Goal: Information Seeking & Learning: Find specific fact

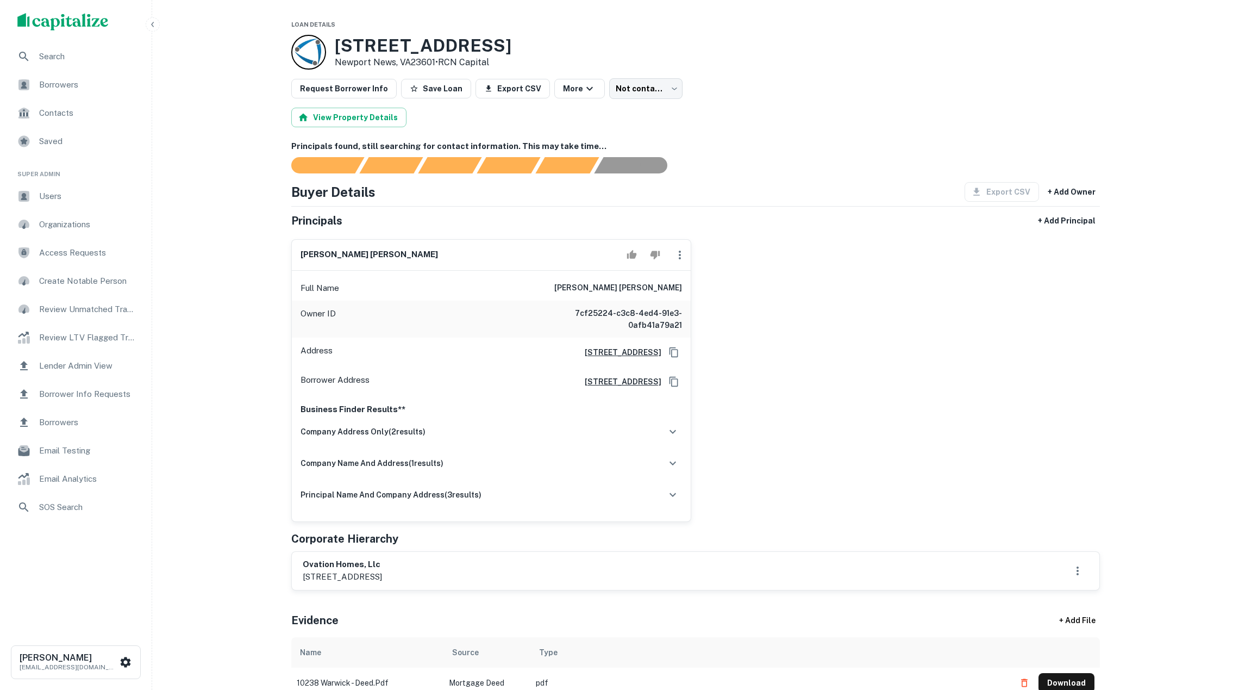
click at [776, 44] on div "10238 Warwick Blvd Newport News, VA23601 • RCN Capital" at bounding box center [695, 52] width 809 height 35
click at [770, 59] on div "10238 Warwick Blvd Newport News, VA23601 • RCN Capital" at bounding box center [695, 52] width 809 height 35
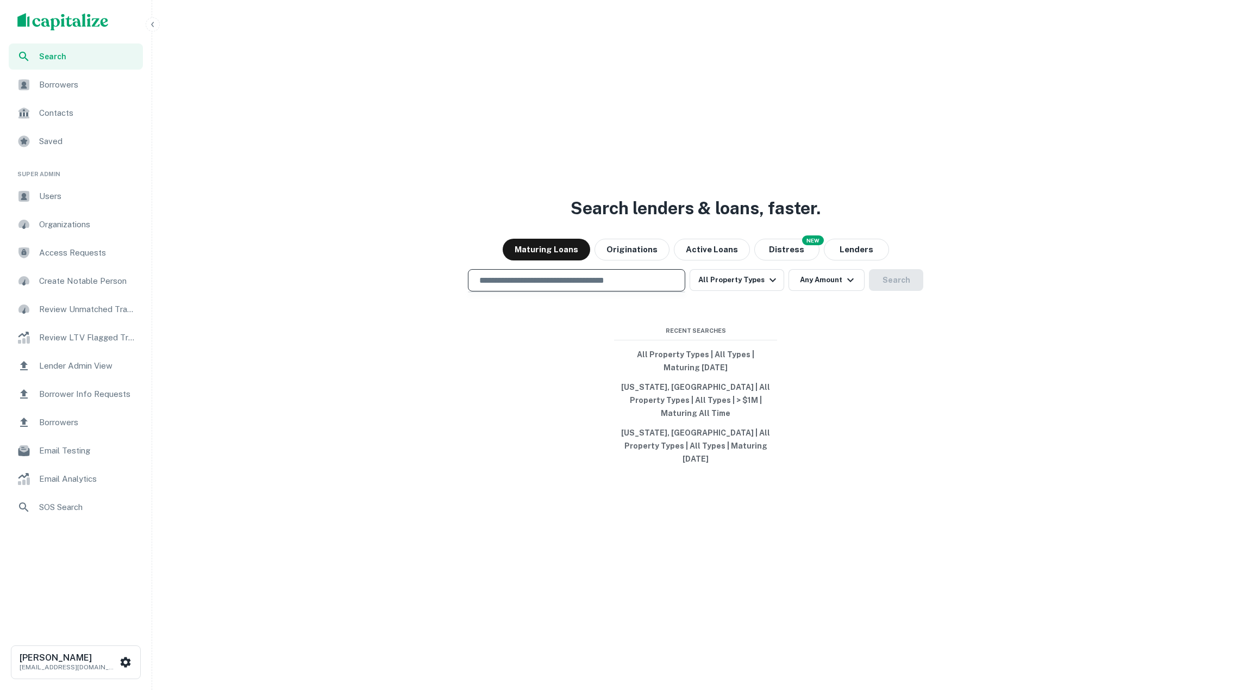
click at [612, 286] on input "text" at bounding box center [577, 280] width 208 height 13
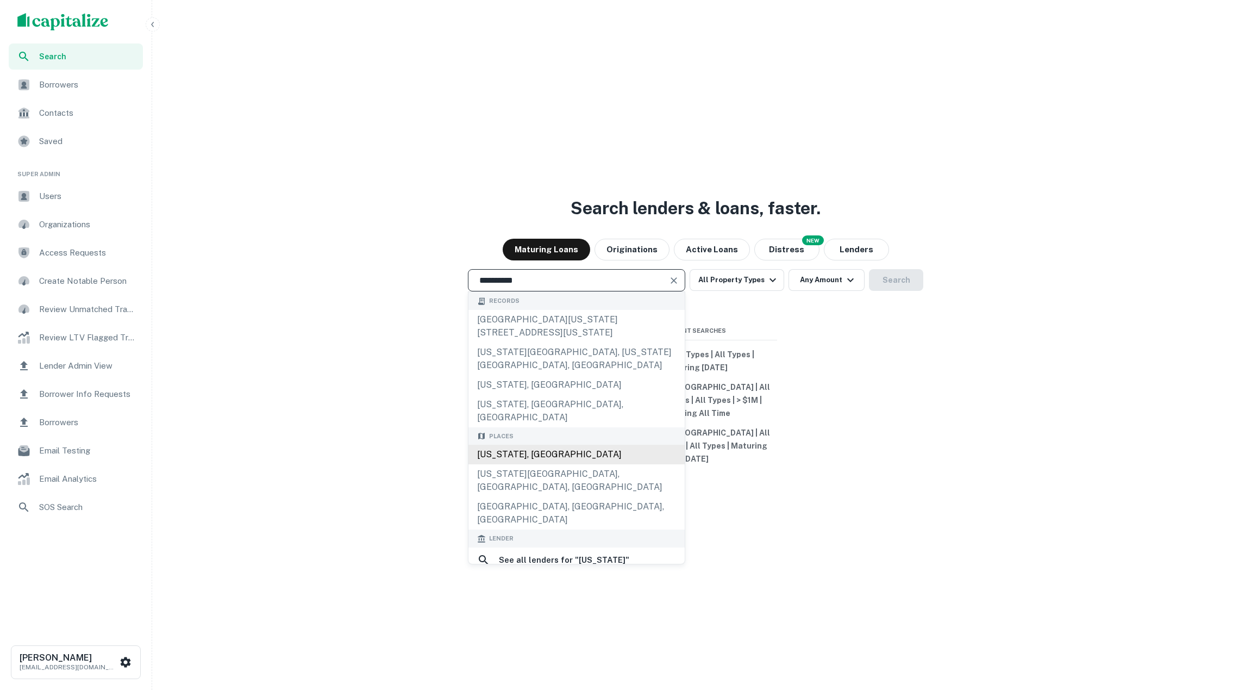
click at [596, 445] on div "California, USA" at bounding box center [577, 455] width 216 height 20
type input "**********"
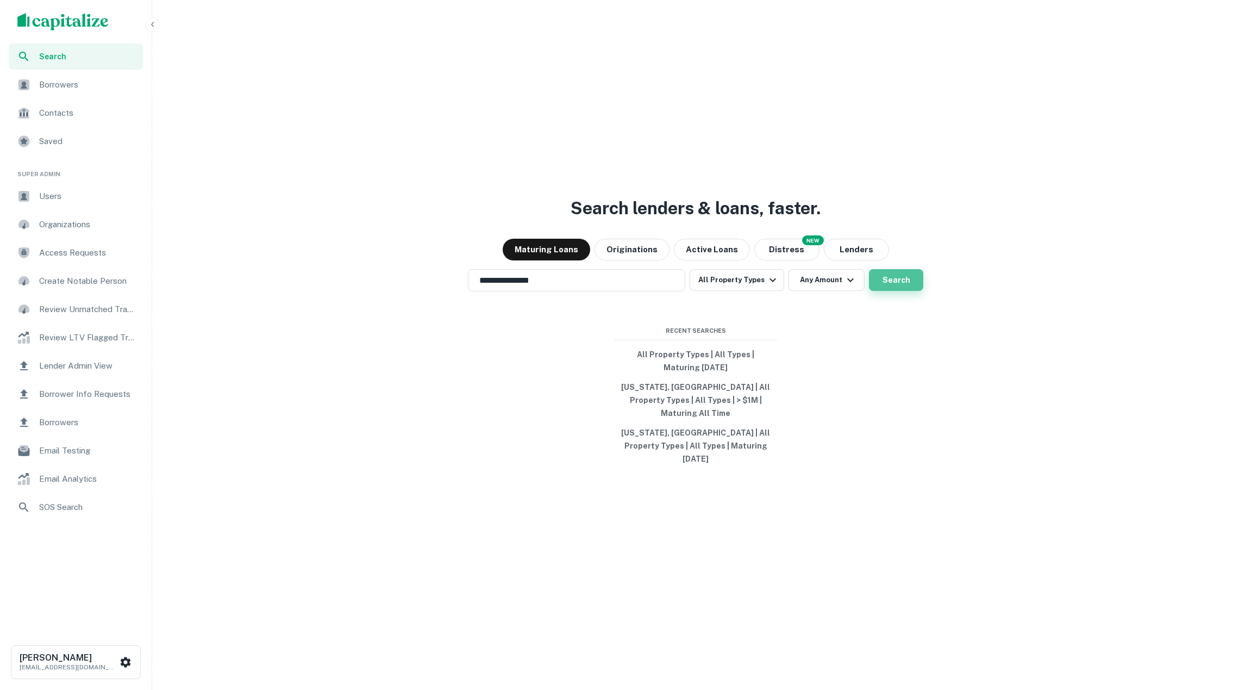
click at [898, 291] on button "Search" at bounding box center [896, 280] width 54 height 22
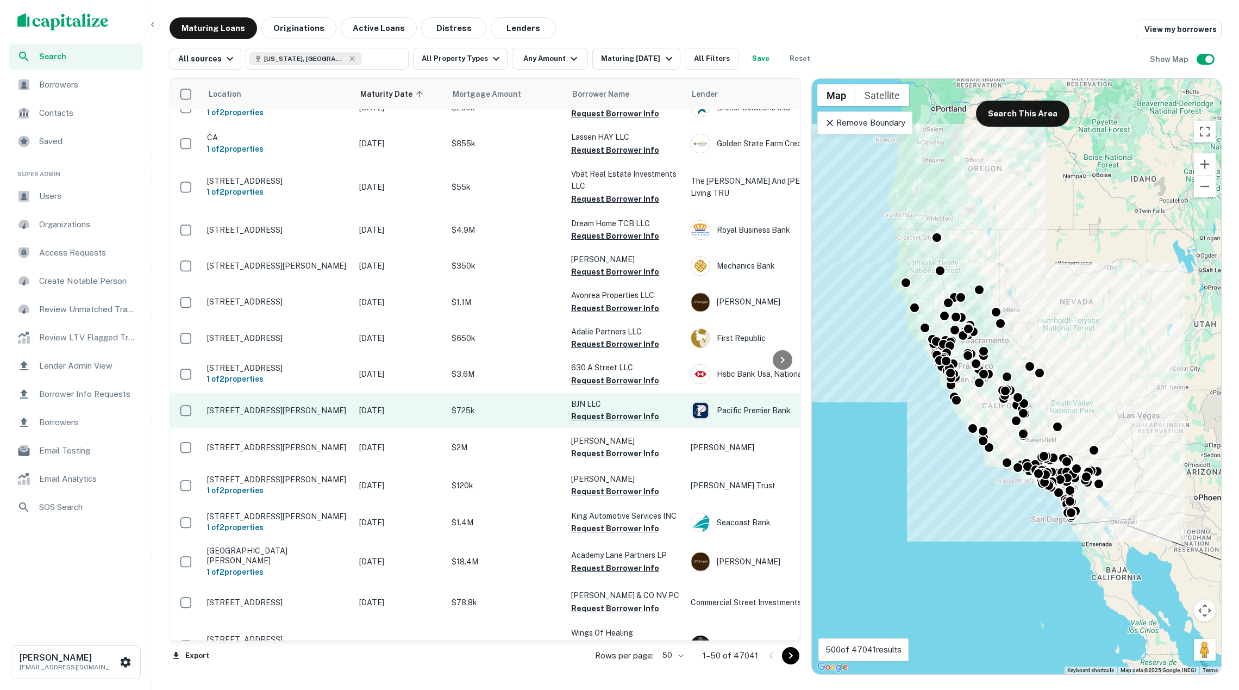
scroll to position [693, 0]
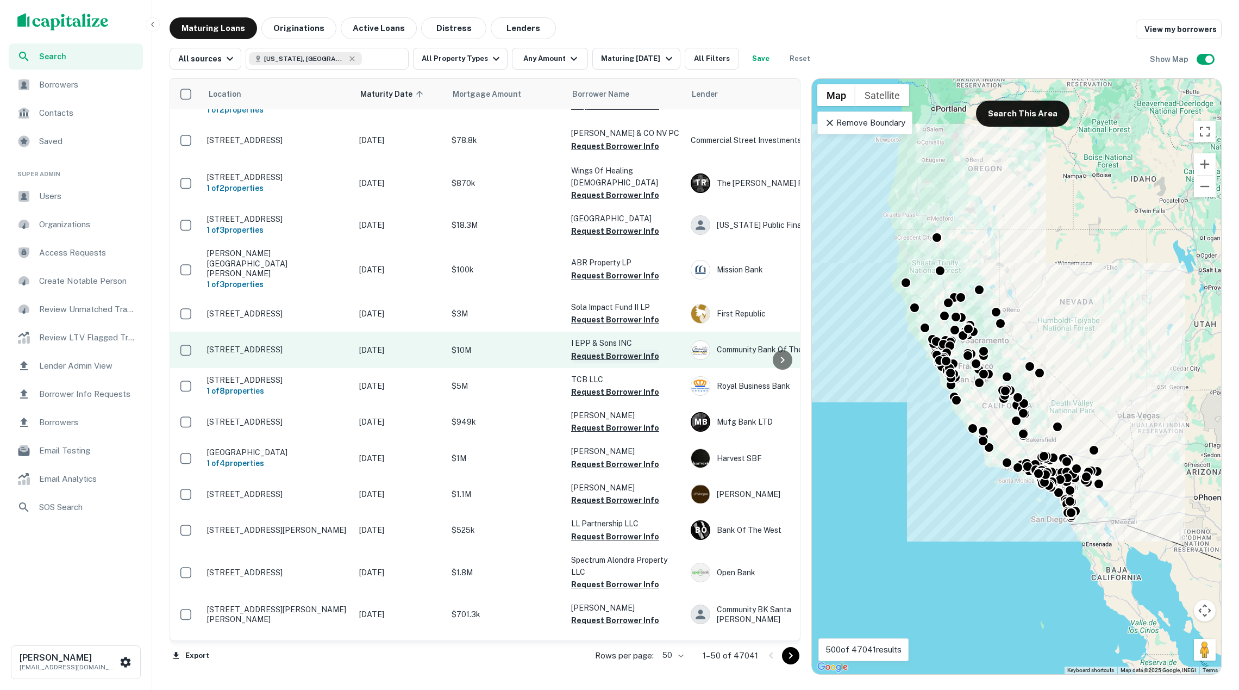
click at [604, 350] on button "Request Borrower Info" at bounding box center [615, 356] width 88 height 13
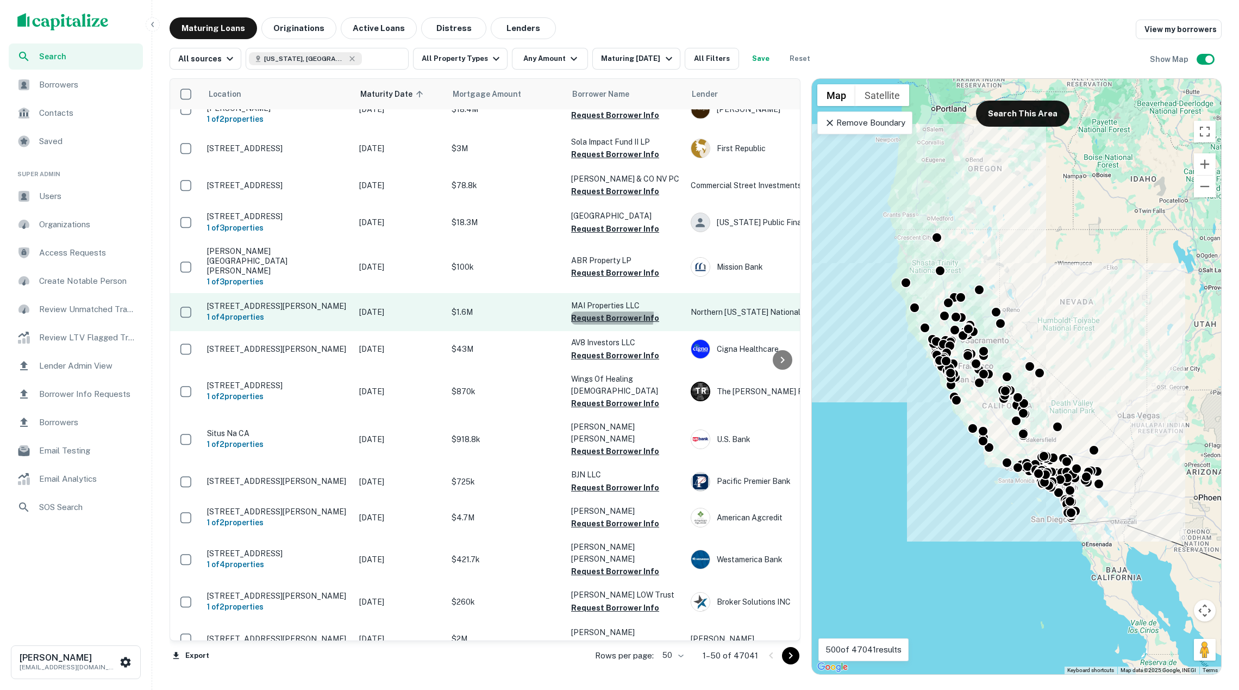
click at [596, 311] on button "Request Borrower Info" at bounding box center [615, 317] width 88 height 13
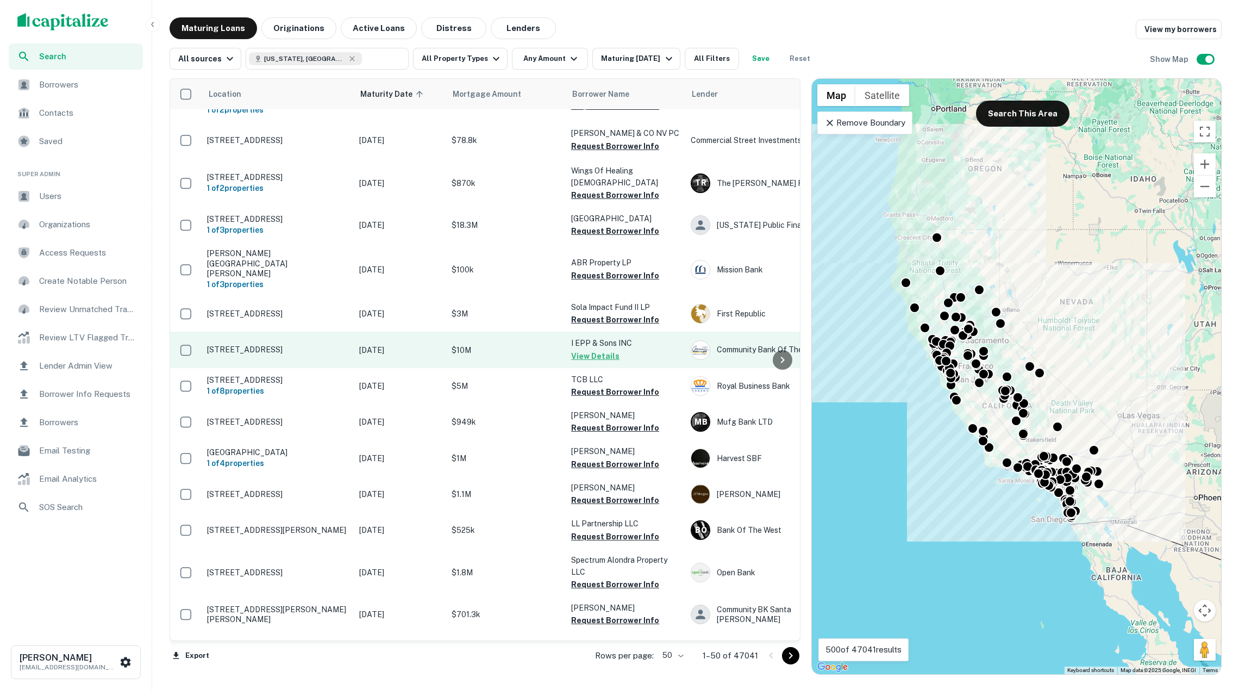
click at [539, 344] on p "$10M" at bounding box center [506, 350] width 109 height 12
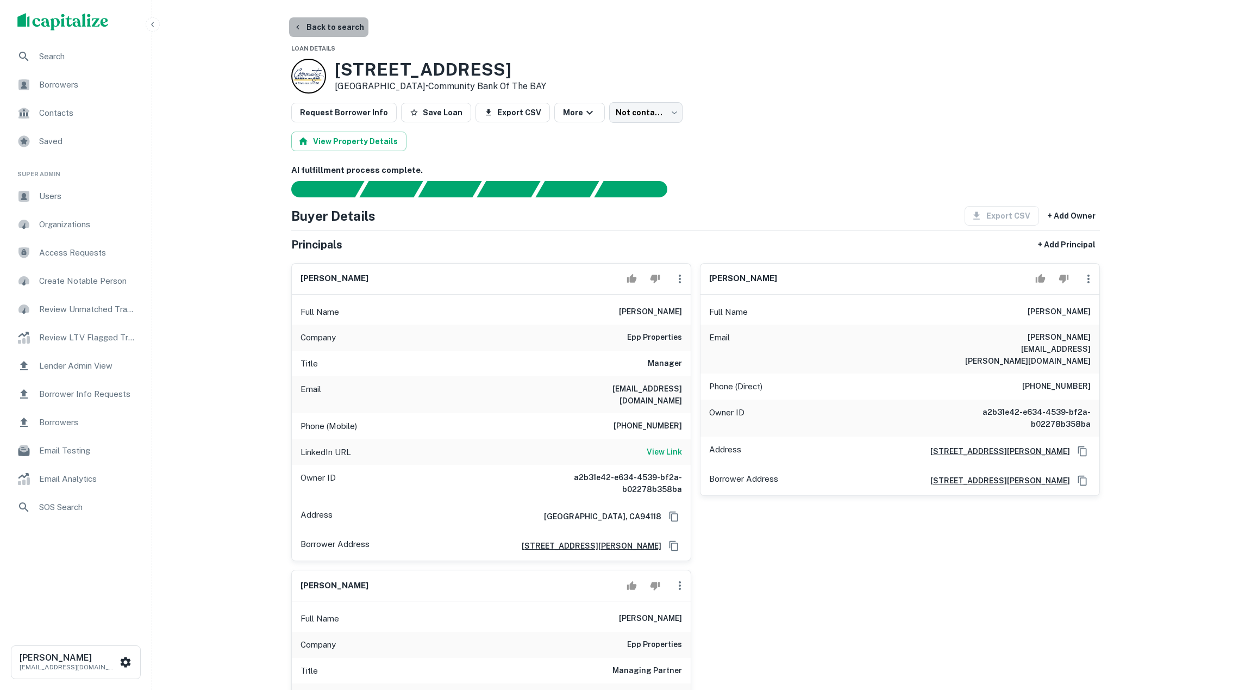
click at [327, 29] on button "Back to search" at bounding box center [328, 27] width 79 height 20
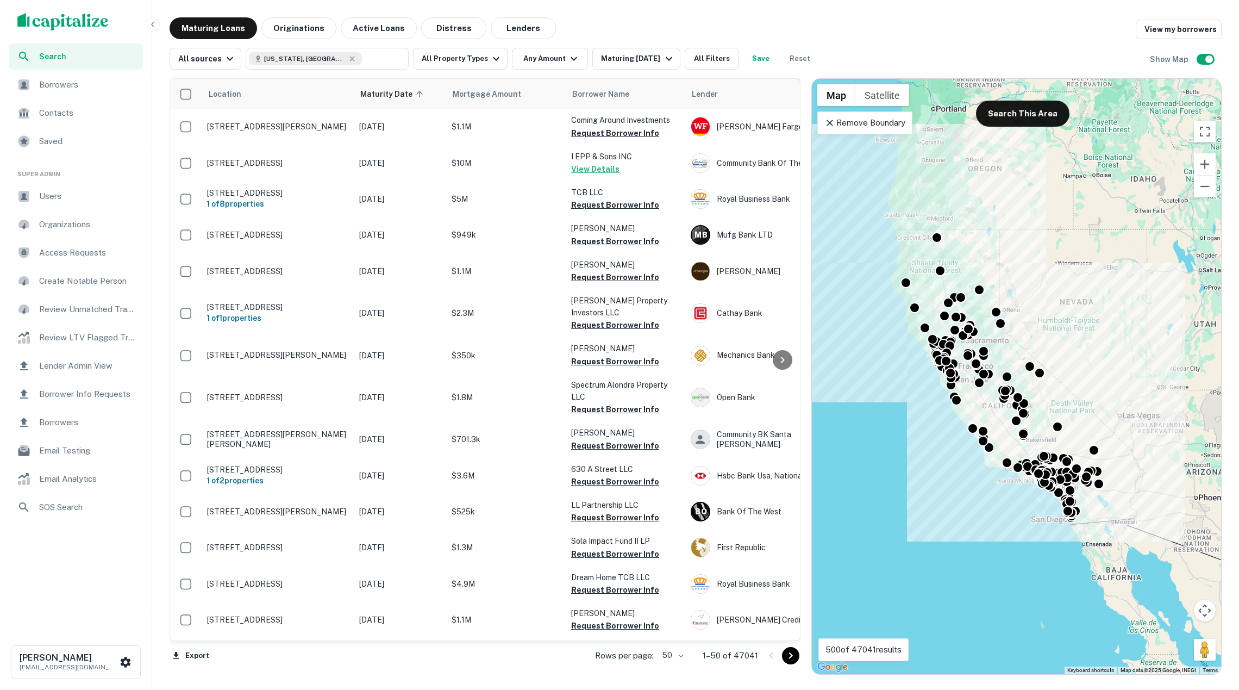
scroll to position [1366, 0]
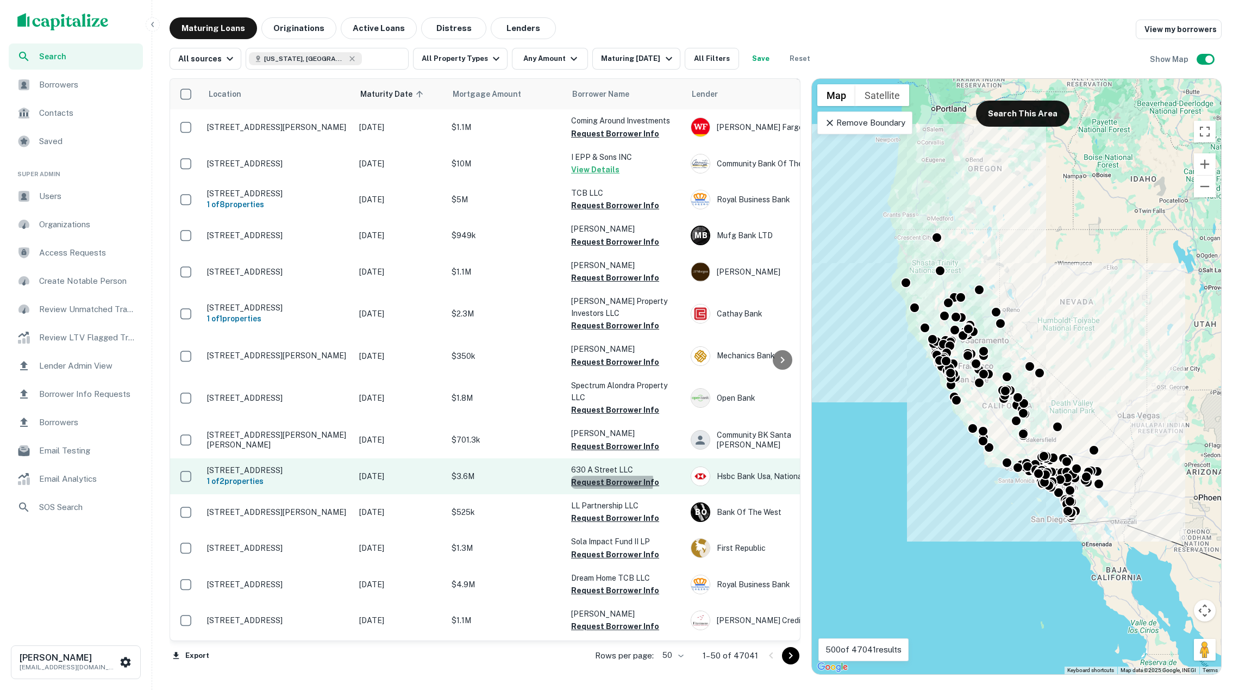
click at [601, 476] on button "Request Borrower Info" at bounding box center [615, 482] width 88 height 13
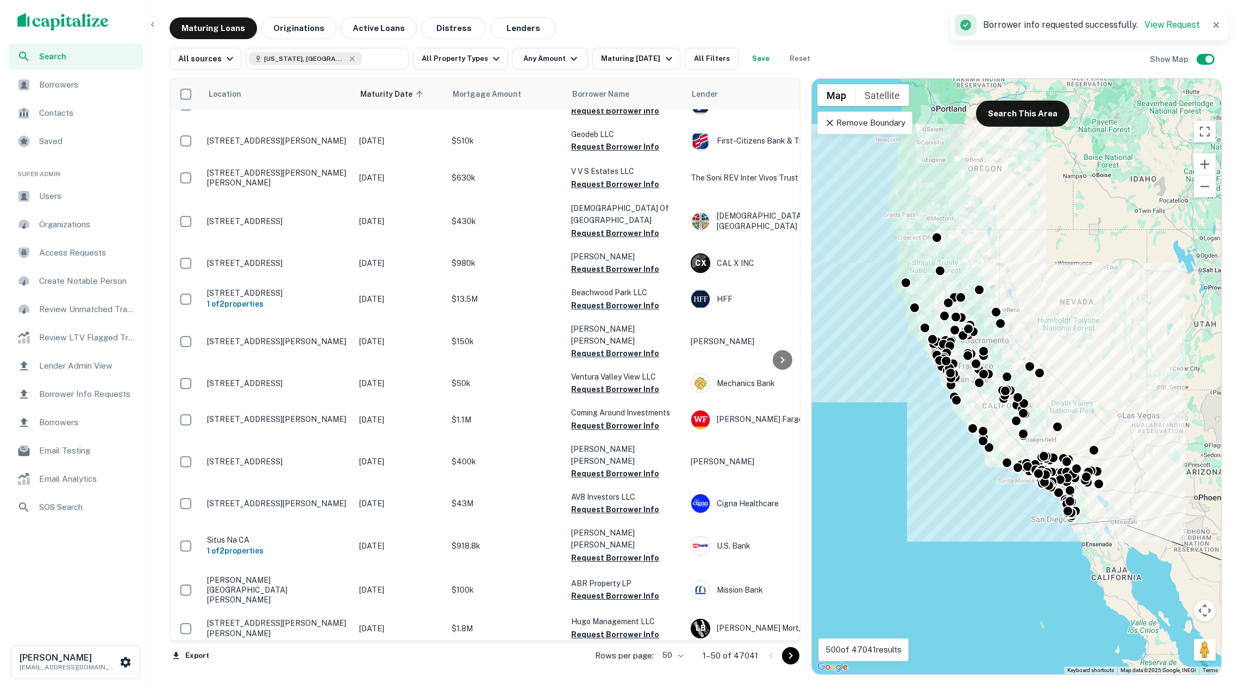
scroll to position [1362, 0]
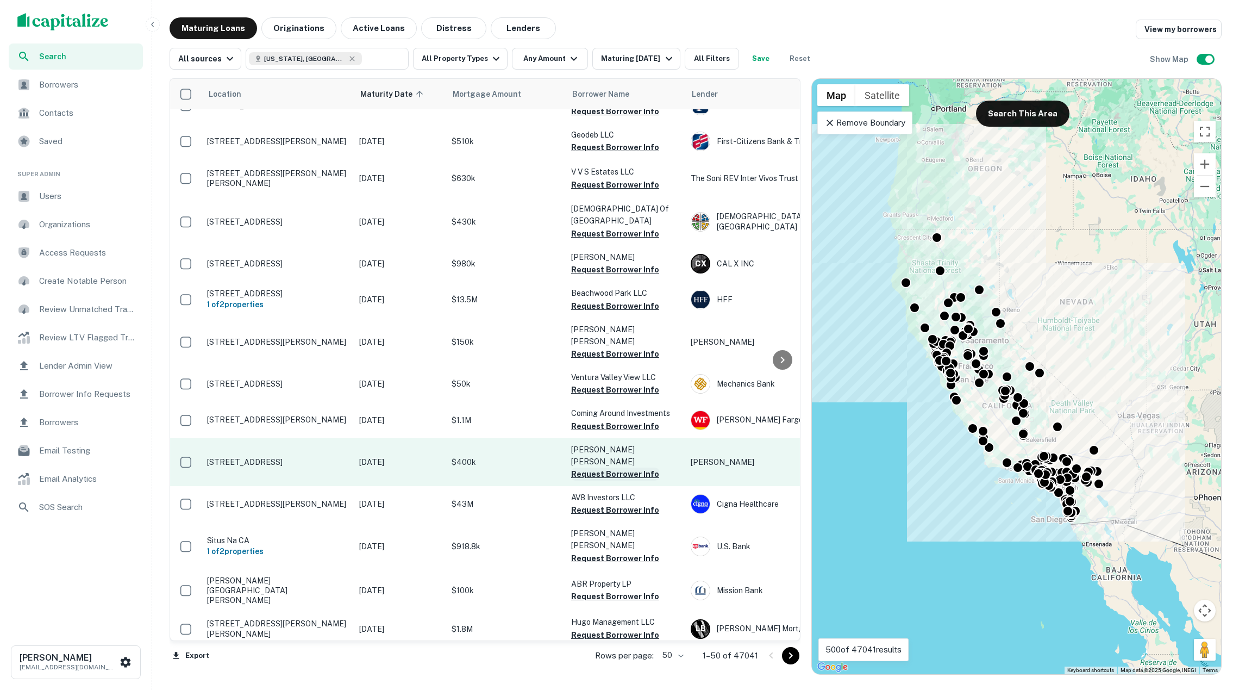
click at [618, 468] on button "Request Borrower Info" at bounding box center [615, 474] width 88 height 13
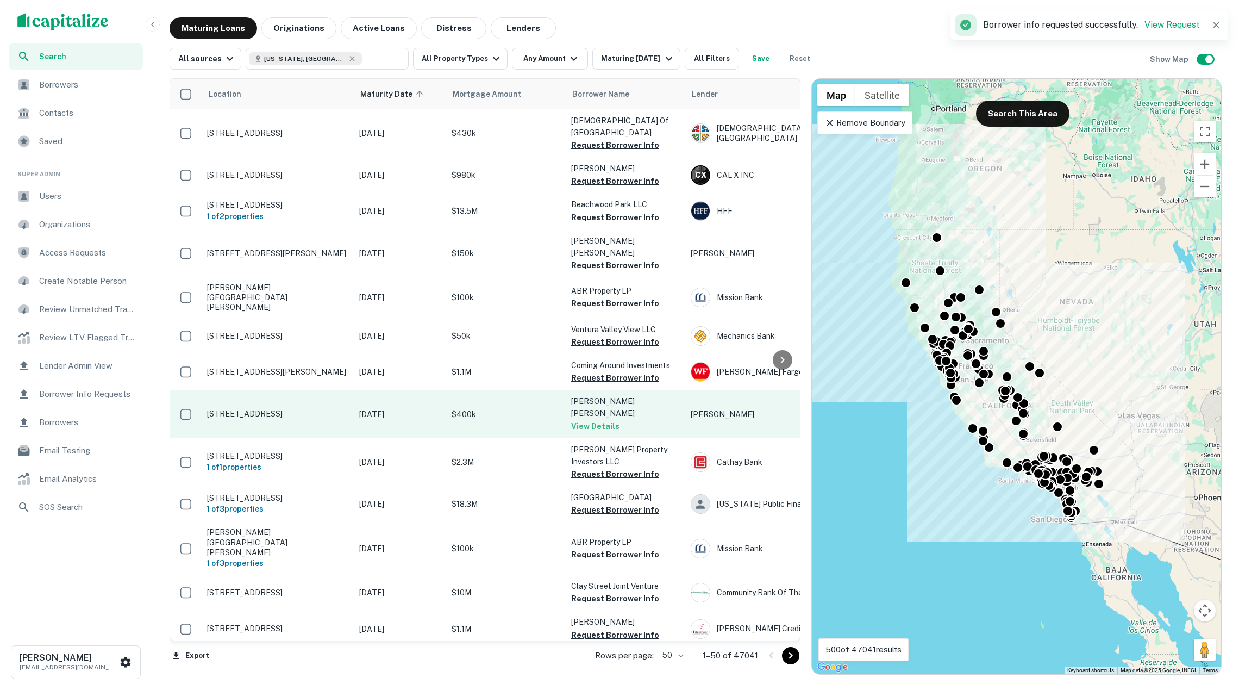
click at [540, 408] on p "$400k" at bounding box center [506, 414] width 109 height 12
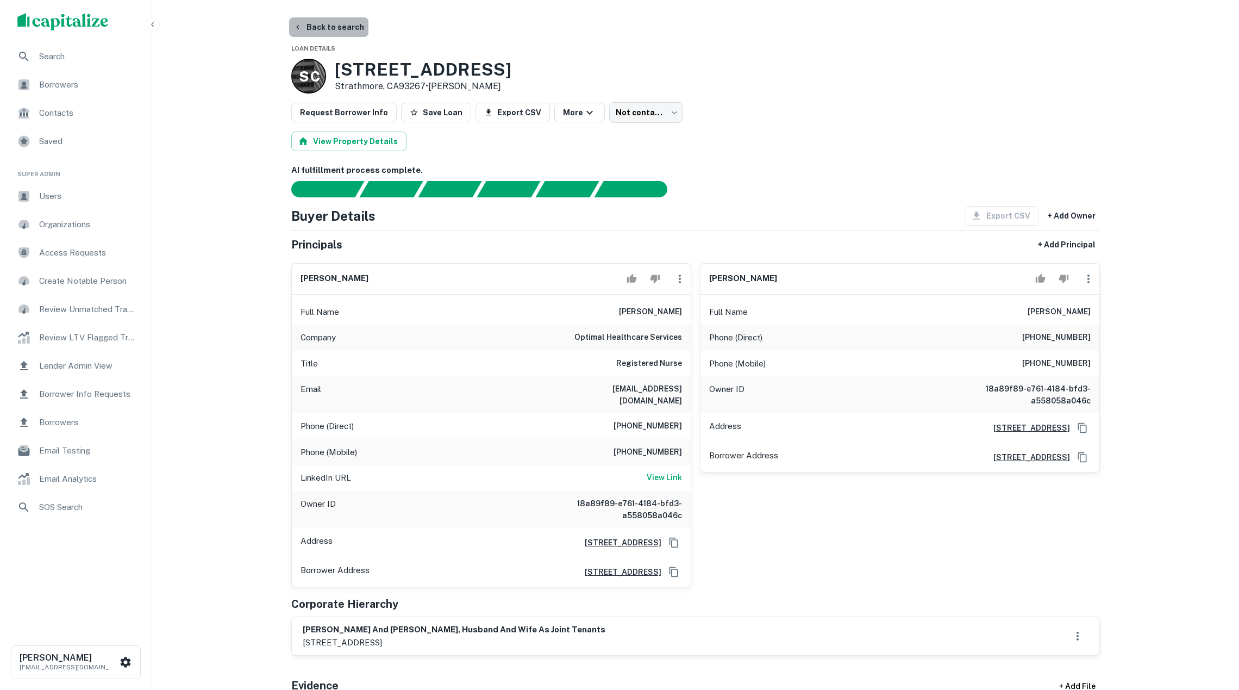
click at [325, 27] on button "Back to search" at bounding box center [328, 27] width 79 height 20
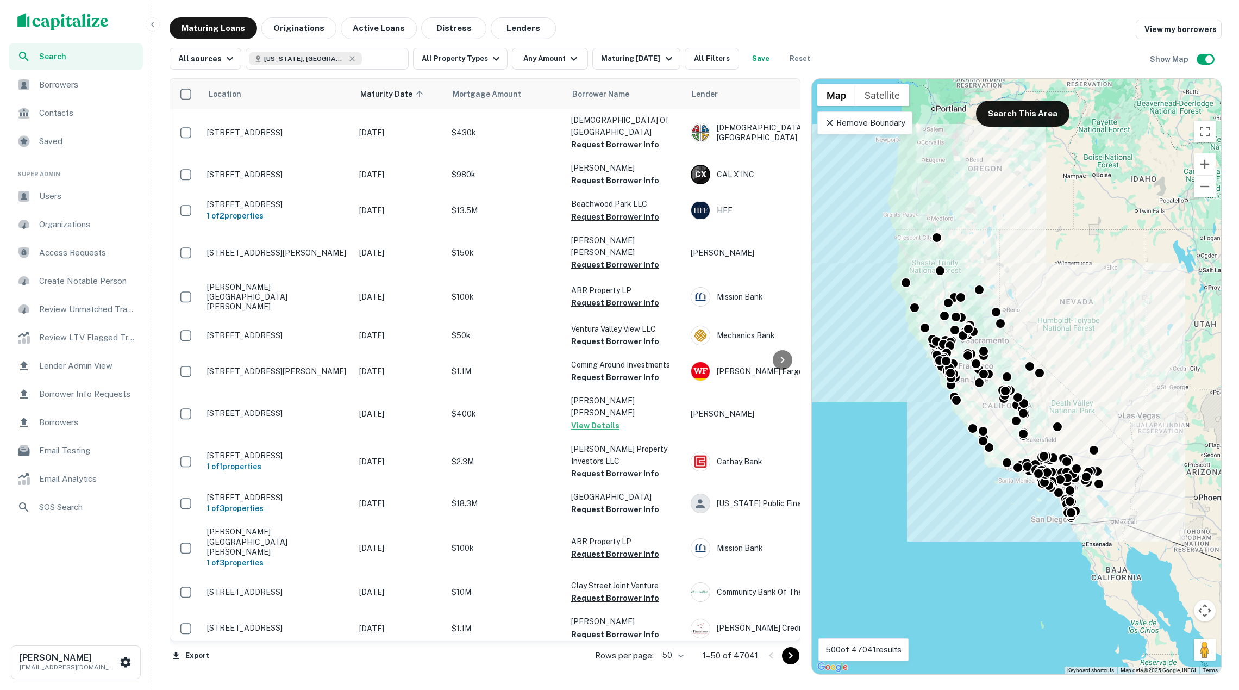
scroll to position [1362, 0]
click at [789, 649] on icon "Go to next page" at bounding box center [790, 655] width 13 height 13
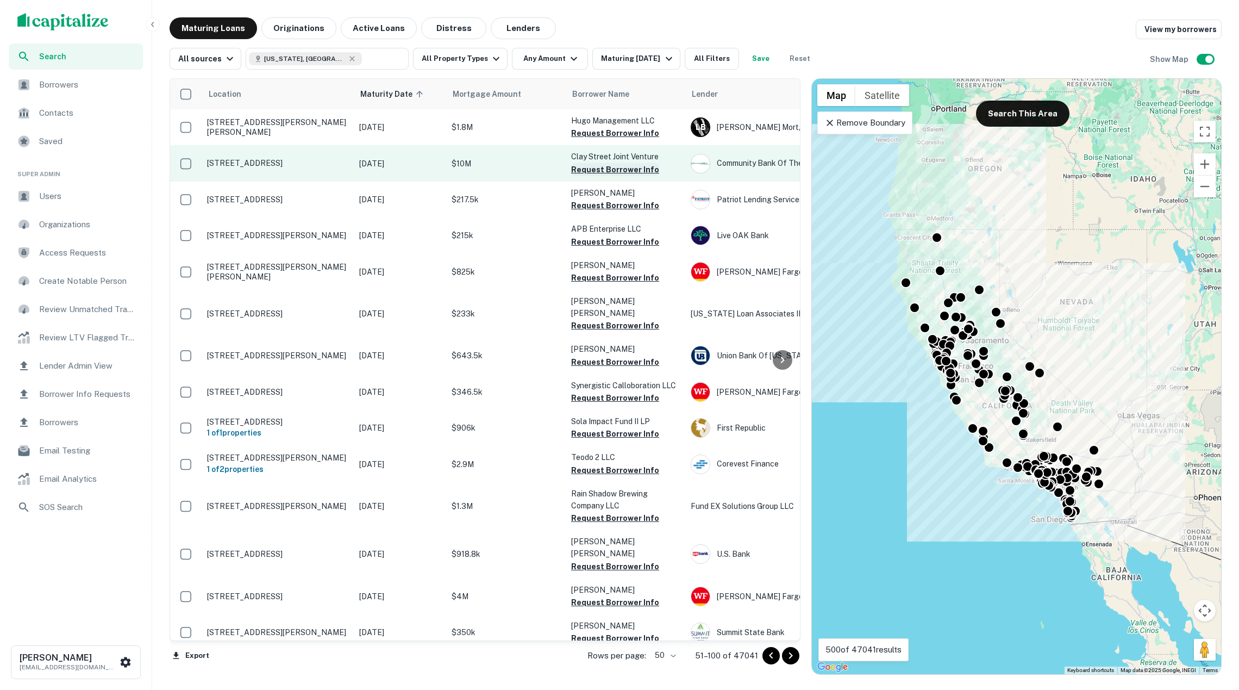
click at [593, 169] on button "Request Borrower Info" at bounding box center [615, 169] width 88 height 13
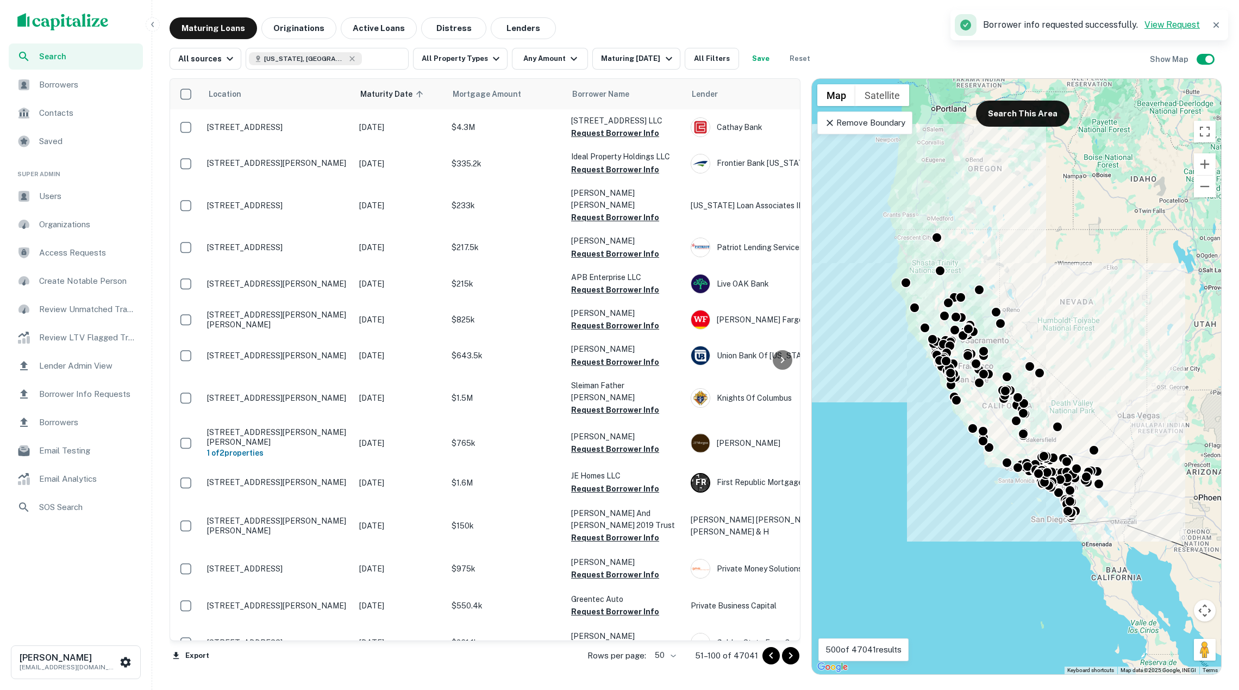
click at [1161, 23] on link "View Request" at bounding box center [1172, 25] width 55 height 10
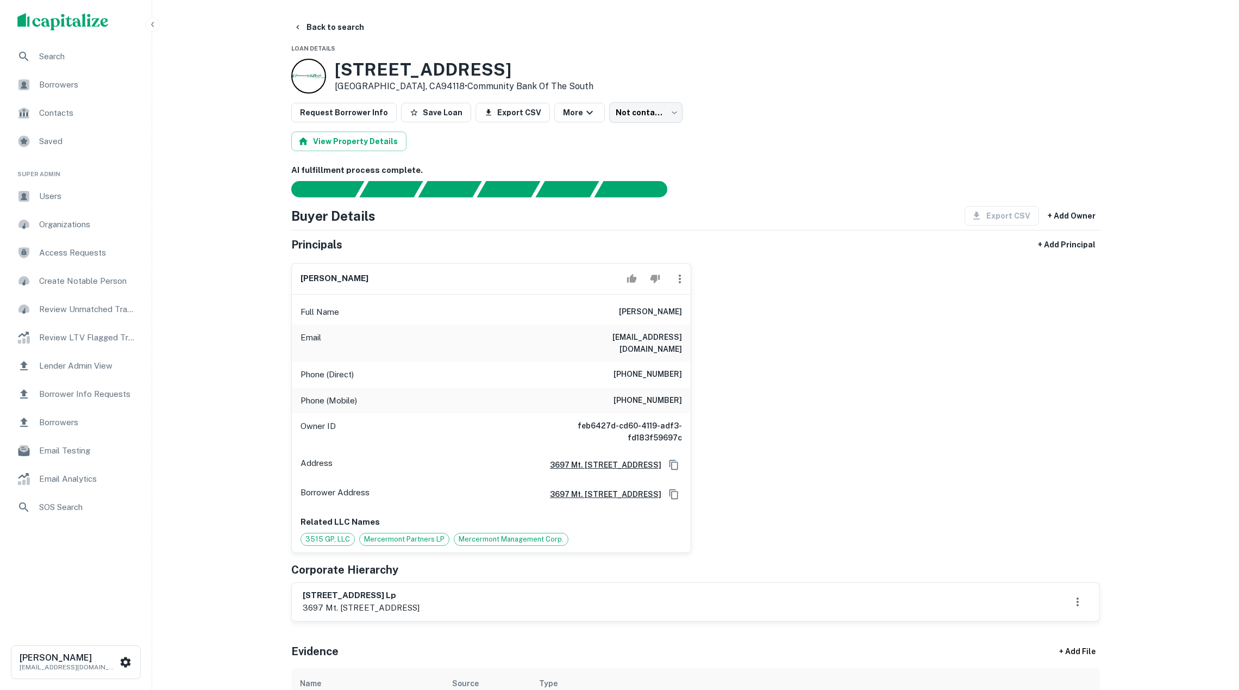
click at [400, 612] on p "3697 mt. diablo blvd, suite 250, lafayette, ca, 94549" at bounding box center [361, 607] width 117 height 13
copy div "3697 mt. diablo blvd, suite 250, lafayette, ca, 94549"
click at [821, 272] on div "gina l. rafanelli Full Name gina l. rafanelli Email ginaraf@gmail.com Phone (Di…" at bounding box center [692, 403] width 818 height 298
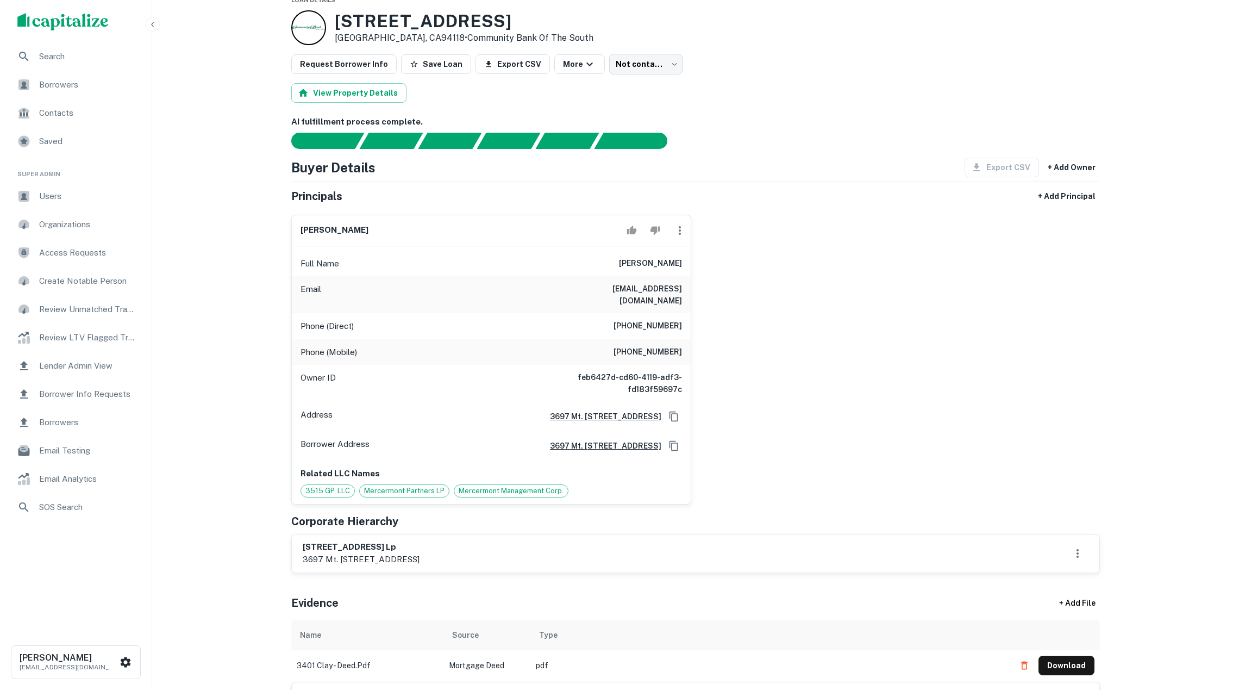
scroll to position [66, 0]
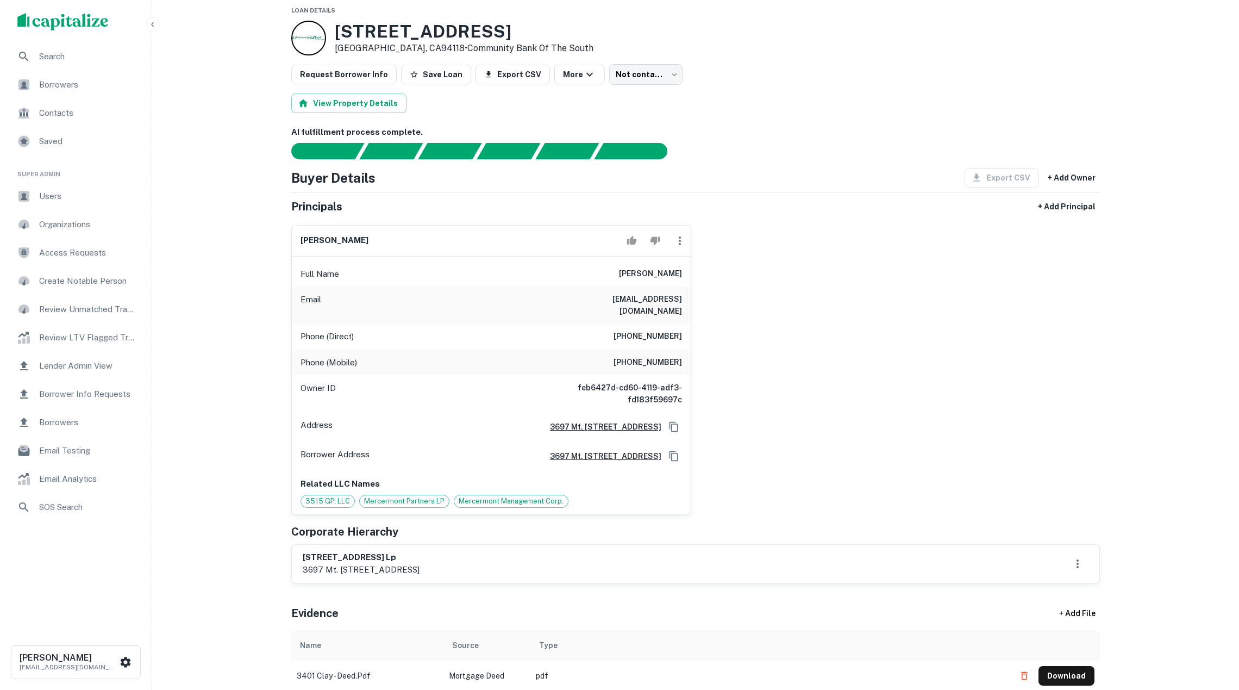
scroll to position [38, 0]
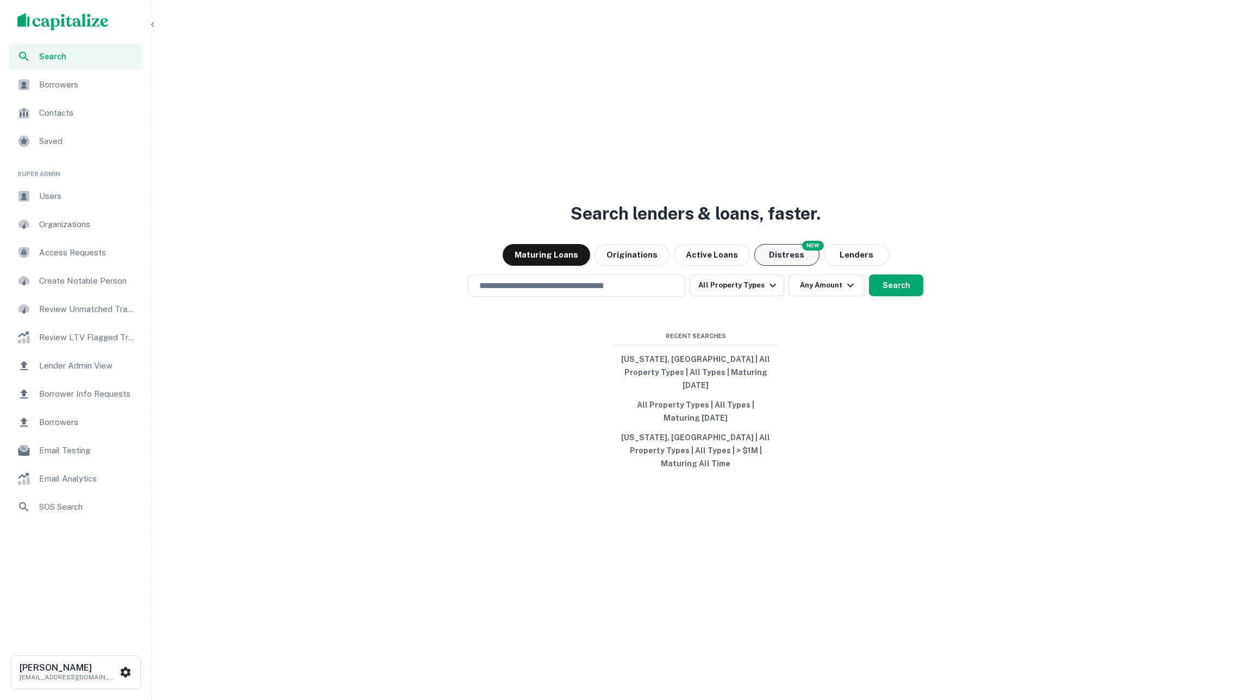
click at [777, 266] on button "Distress" at bounding box center [787, 255] width 65 height 22
click at [618, 292] on input "text" at bounding box center [577, 285] width 208 height 13
click at [735, 296] on button "All Property Types" at bounding box center [737, 286] width 95 height 22
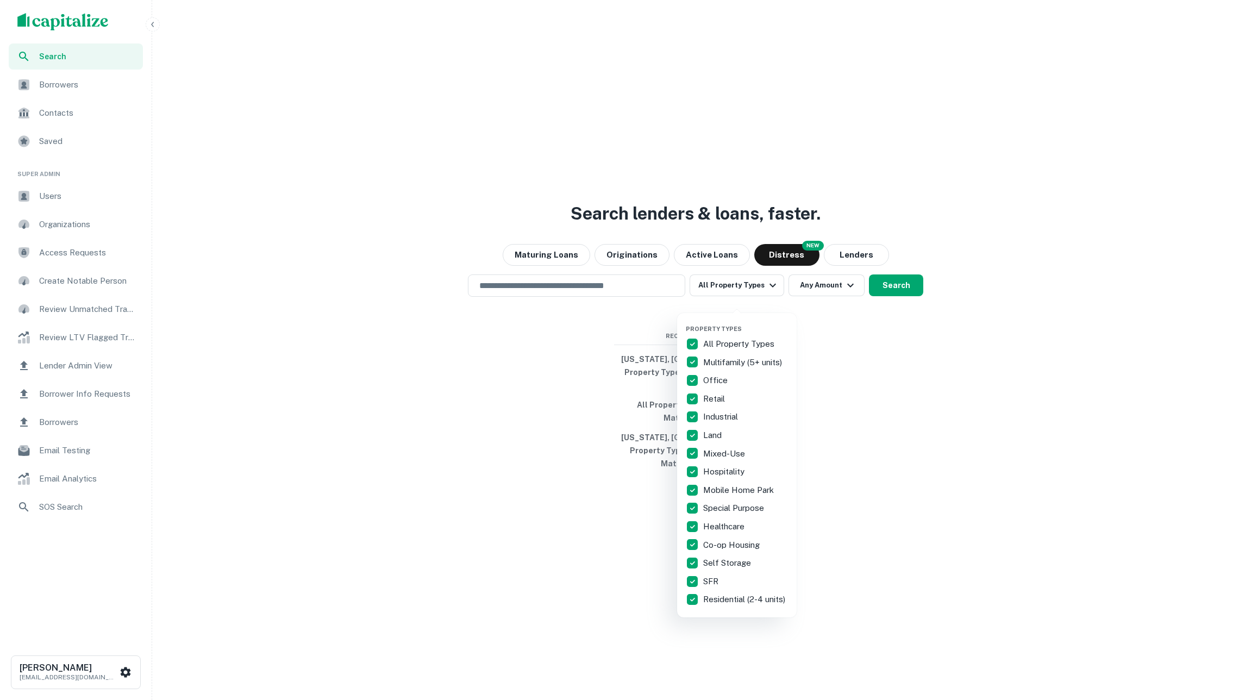
click at [625, 321] on div at bounding box center [619, 350] width 1239 height 700
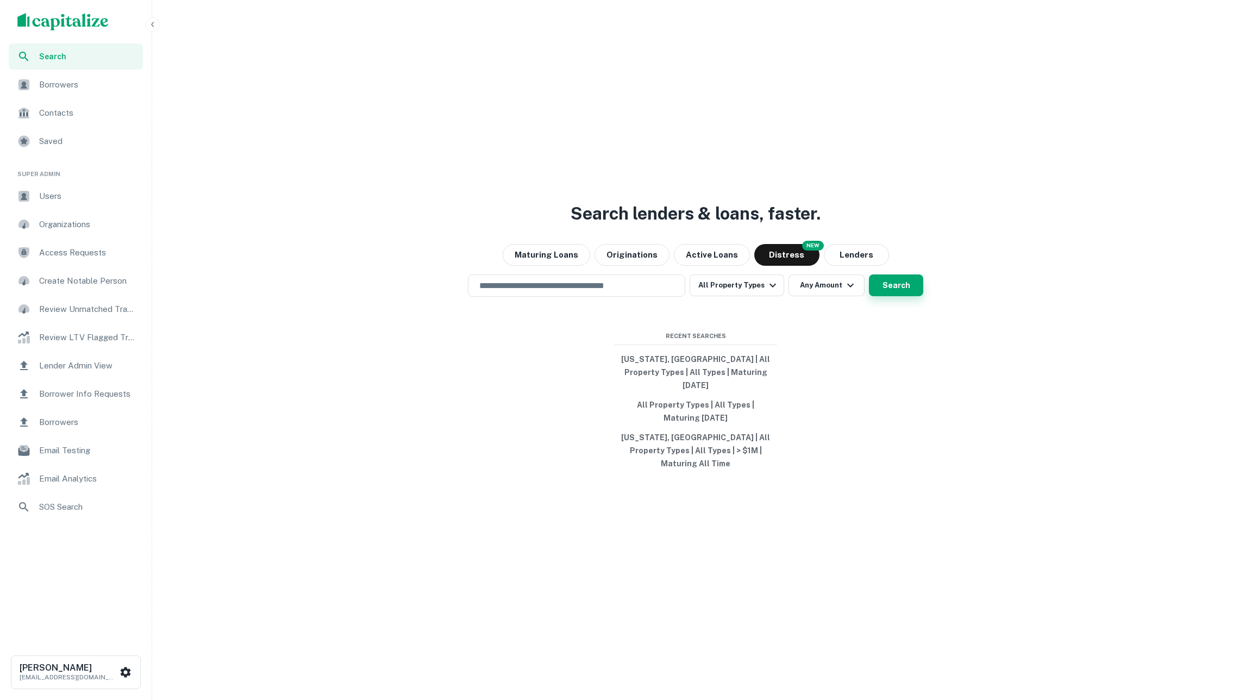
click at [890, 295] on button "Search" at bounding box center [896, 286] width 54 height 22
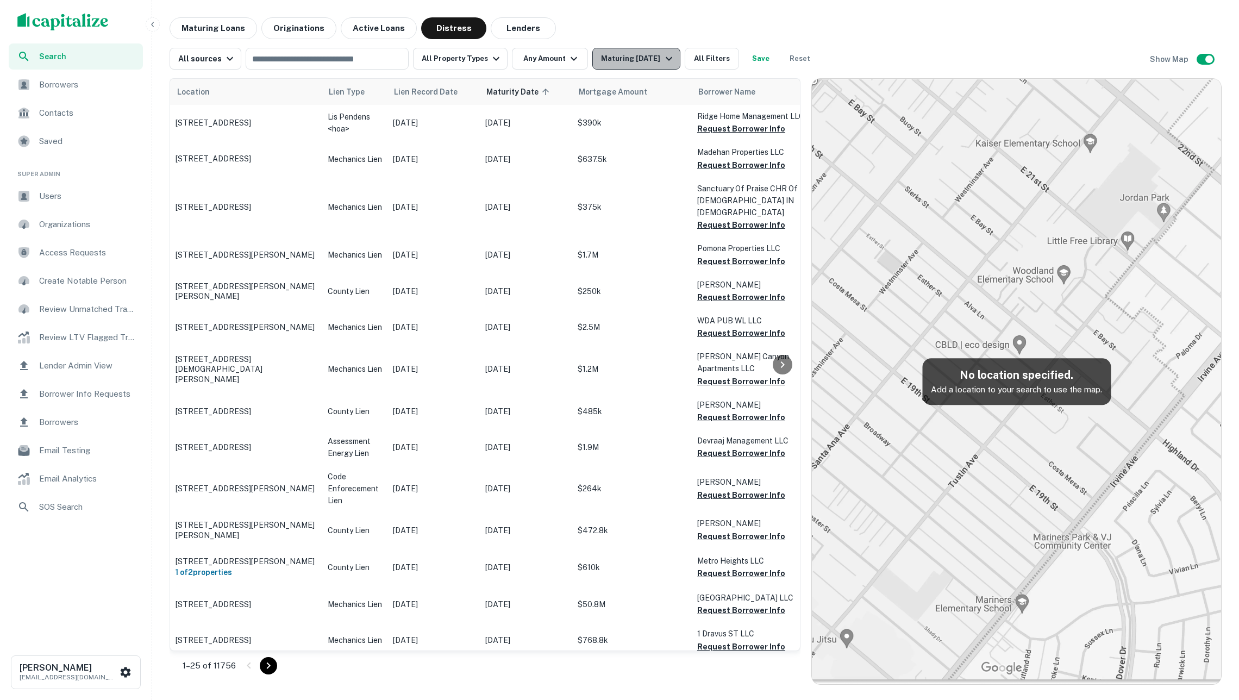
click at [629, 63] on div "Maturing [DATE]" at bounding box center [638, 58] width 74 height 13
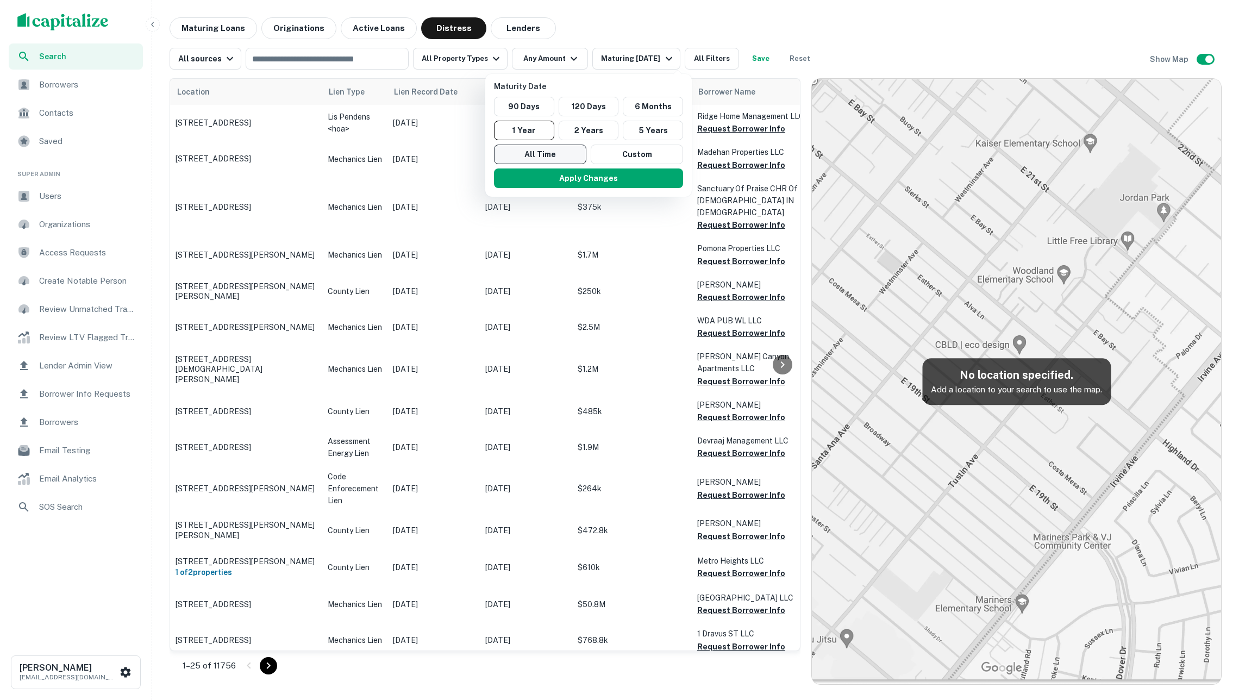
click at [557, 157] on button "All Time" at bounding box center [540, 155] width 92 height 20
click at [560, 180] on button "Apply Changes" at bounding box center [589, 179] width 189 height 20
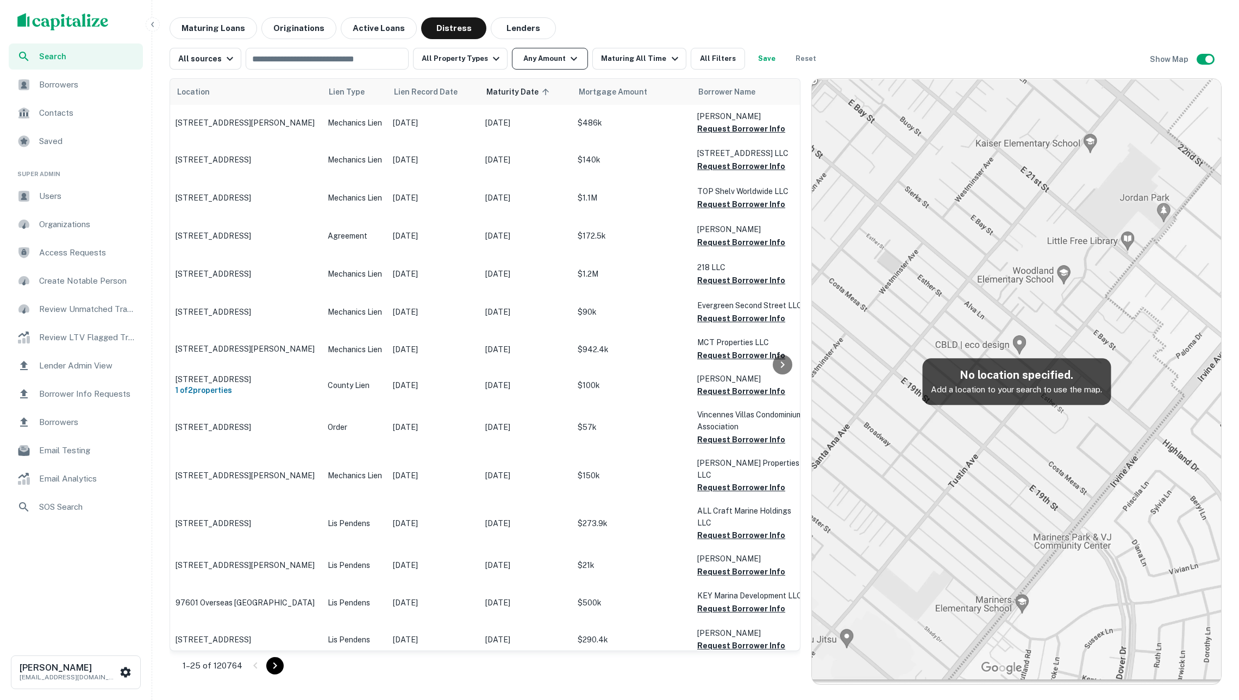
click at [536, 55] on button "Any Amount" at bounding box center [550, 59] width 76 height 22
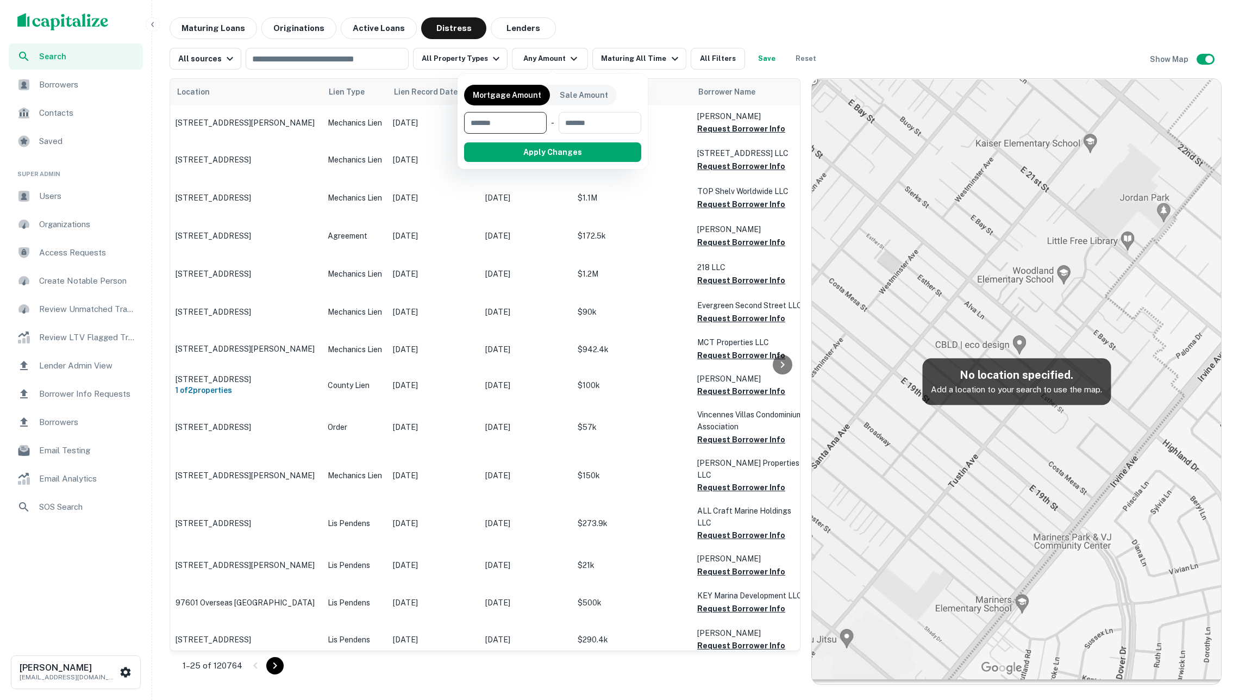
type input "*"
type input "*******"
click at [547, 151] on button "Apply Changes" at bounding box center [572, 152] width 138 height 20
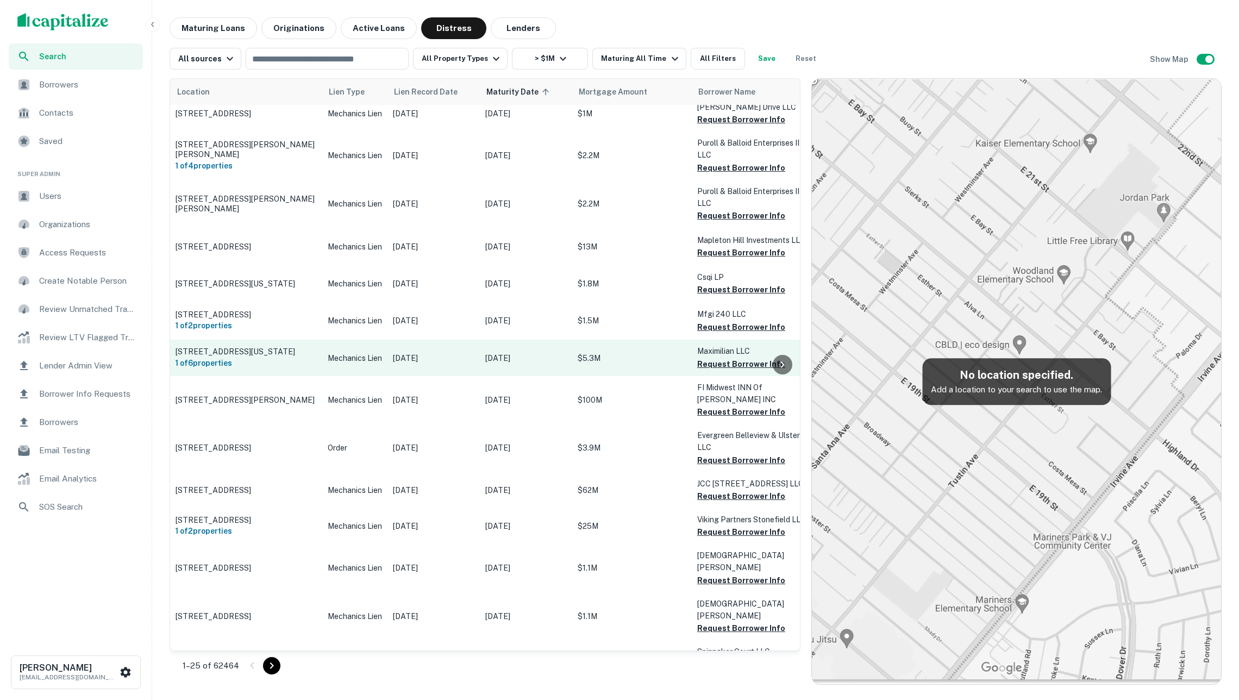
scroll to position [1062, 1]
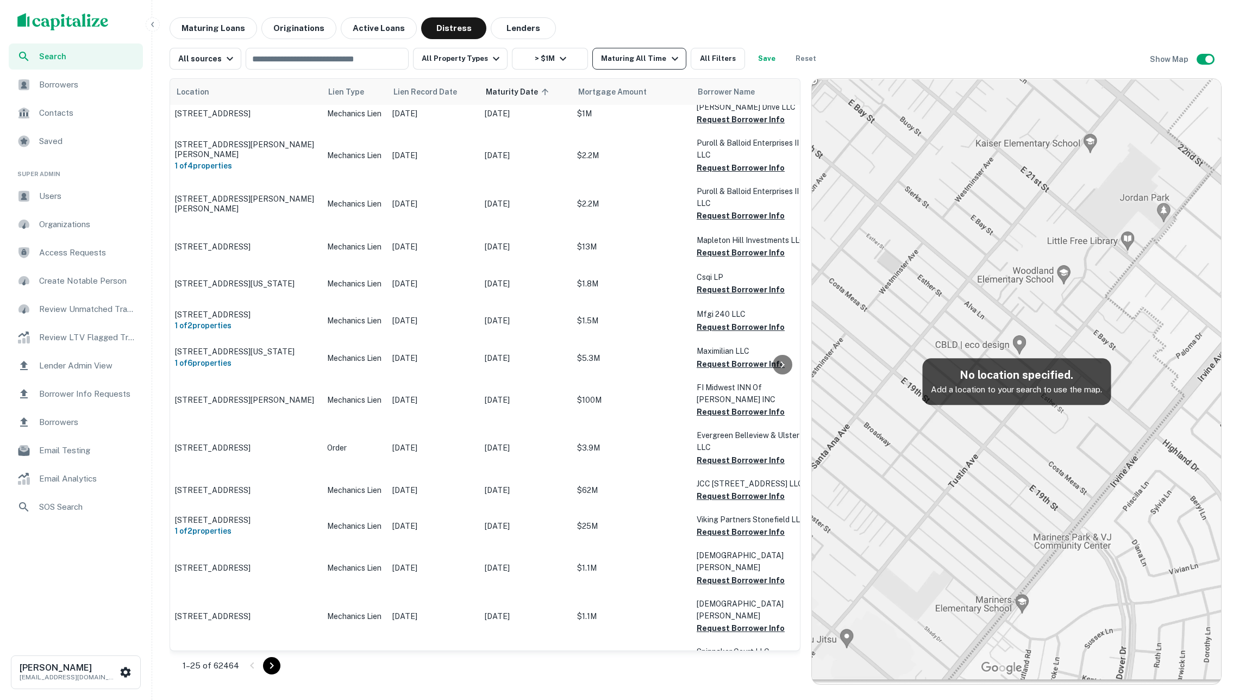
click at [636, 55] on div "Maturing All Time" at bounding box center [641, 58] width 80 height 13
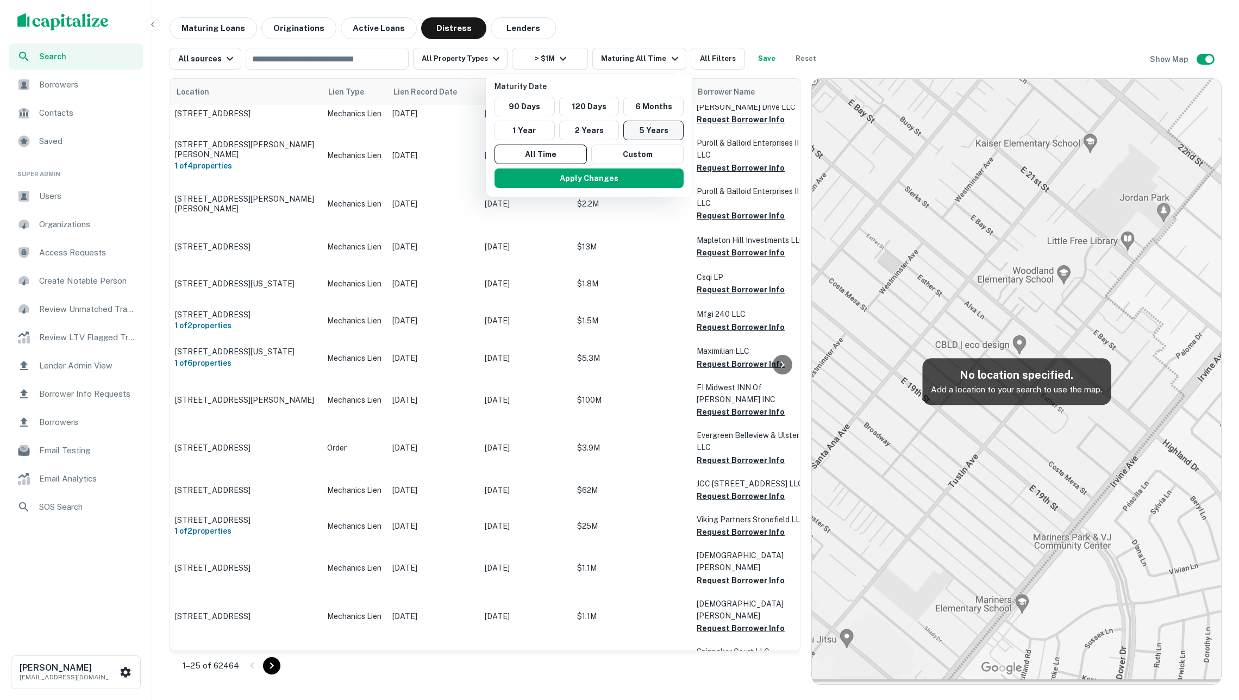
click at [651, 131] on button "5 Years" at bounding box center [654, 131] width 60 height 20
click at [625, 175] on button "Apply Changes" at bounding box center [594, 179] width 189 height 20
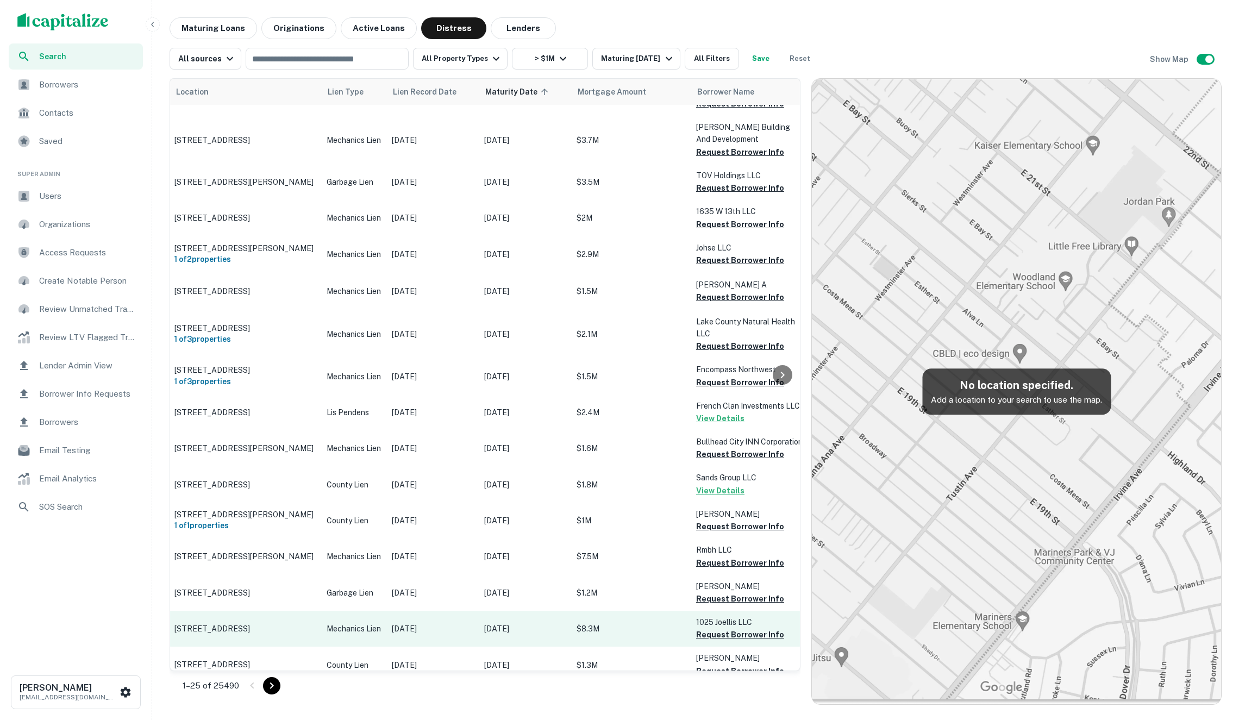
click at [389, 616] on td "Apr 09, 2021" at bounding box center [433, 629] width 92 height 36
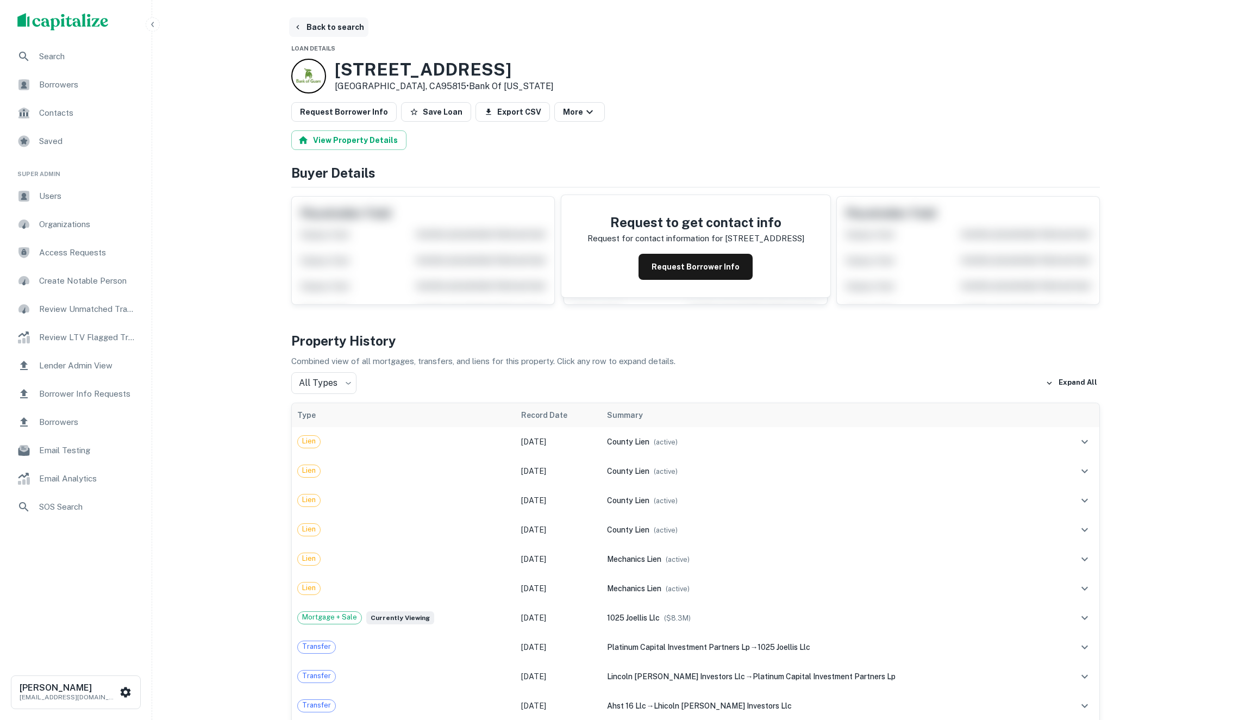
click at [320, 30] on button "Back to search" at bounding box center [328, 27] width 79 height 20
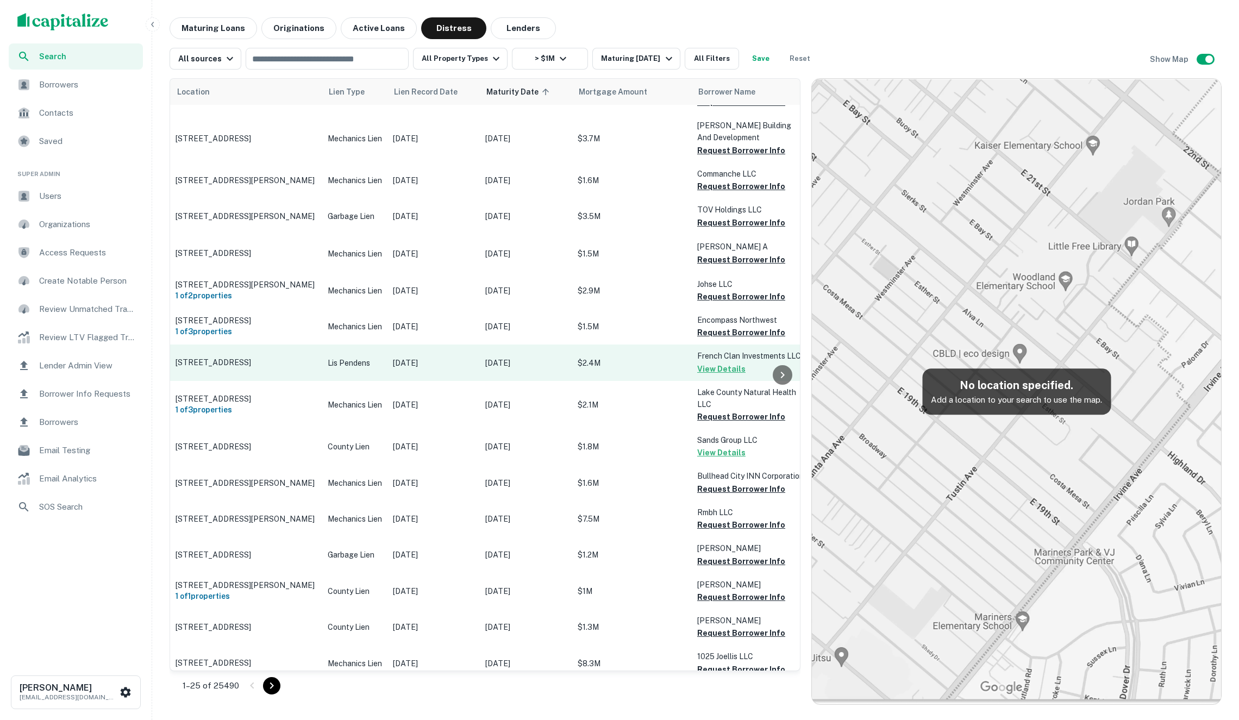
scroll to position [1379, 0]
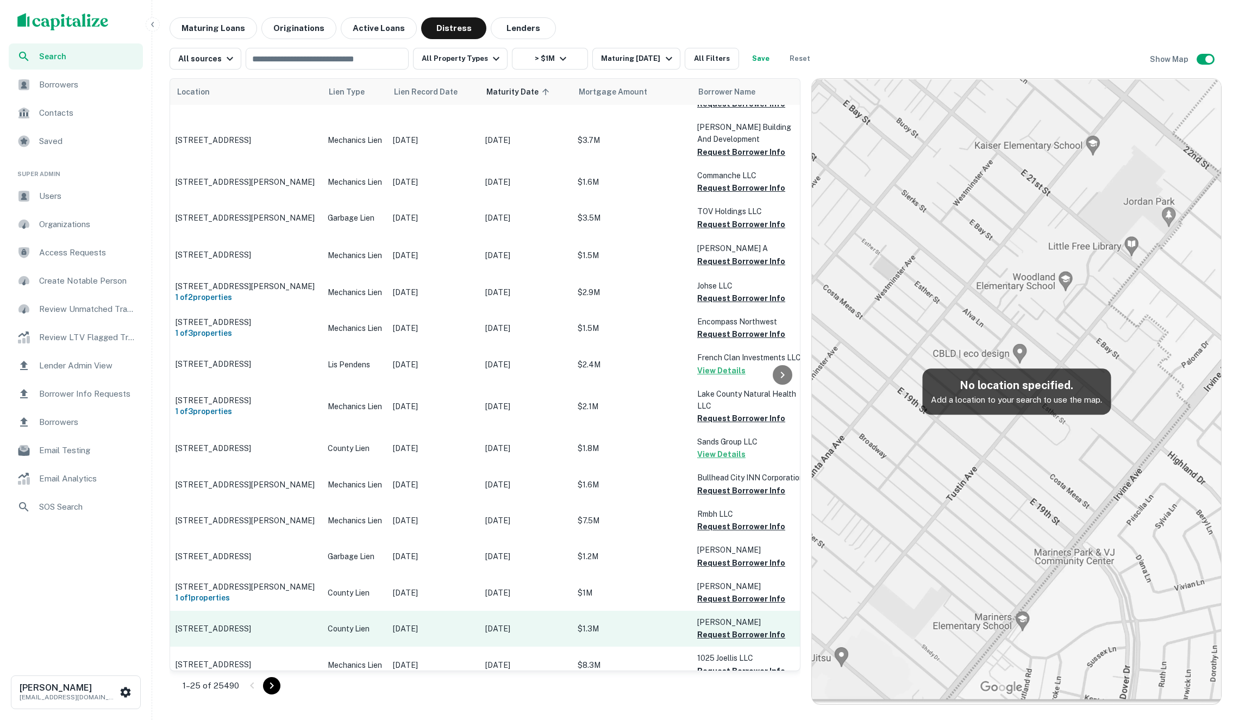
click at [565, 623] on p "Sep 22, 2025" at bounding box center [526, 629] width 82 height 12
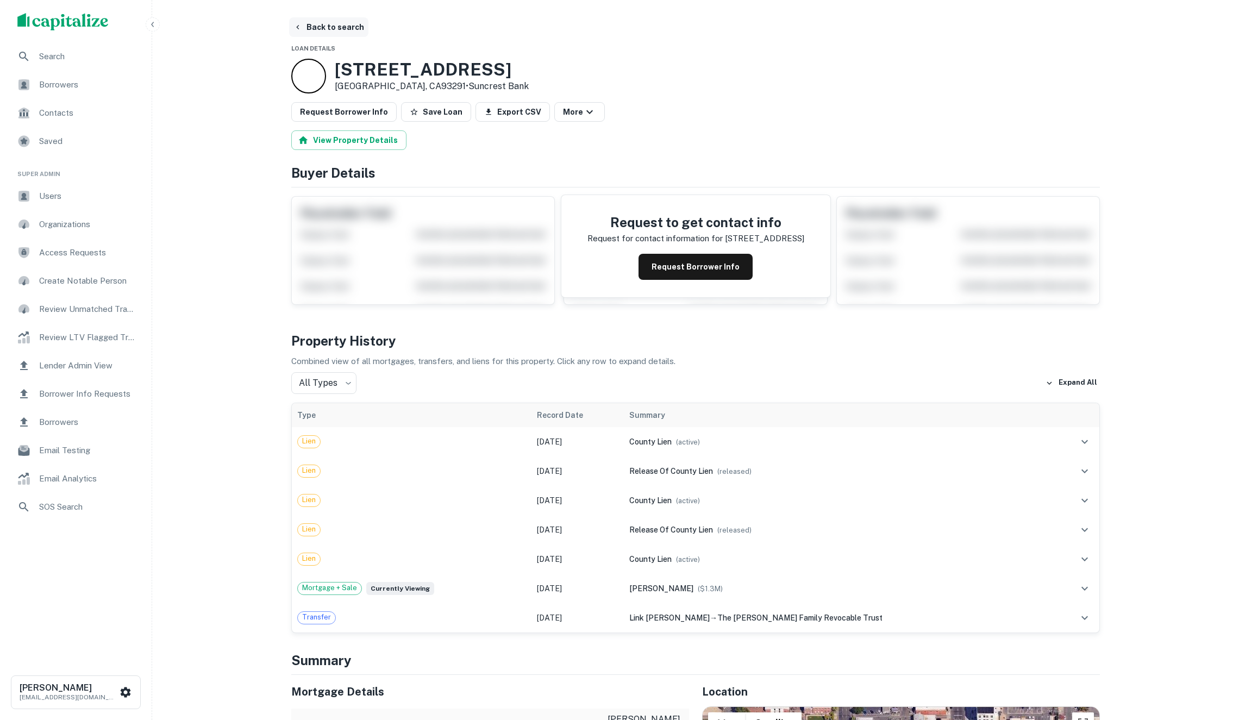
click at [334, 36] on button "Back to search" at bounding box center [328, 27] width 79 height 20
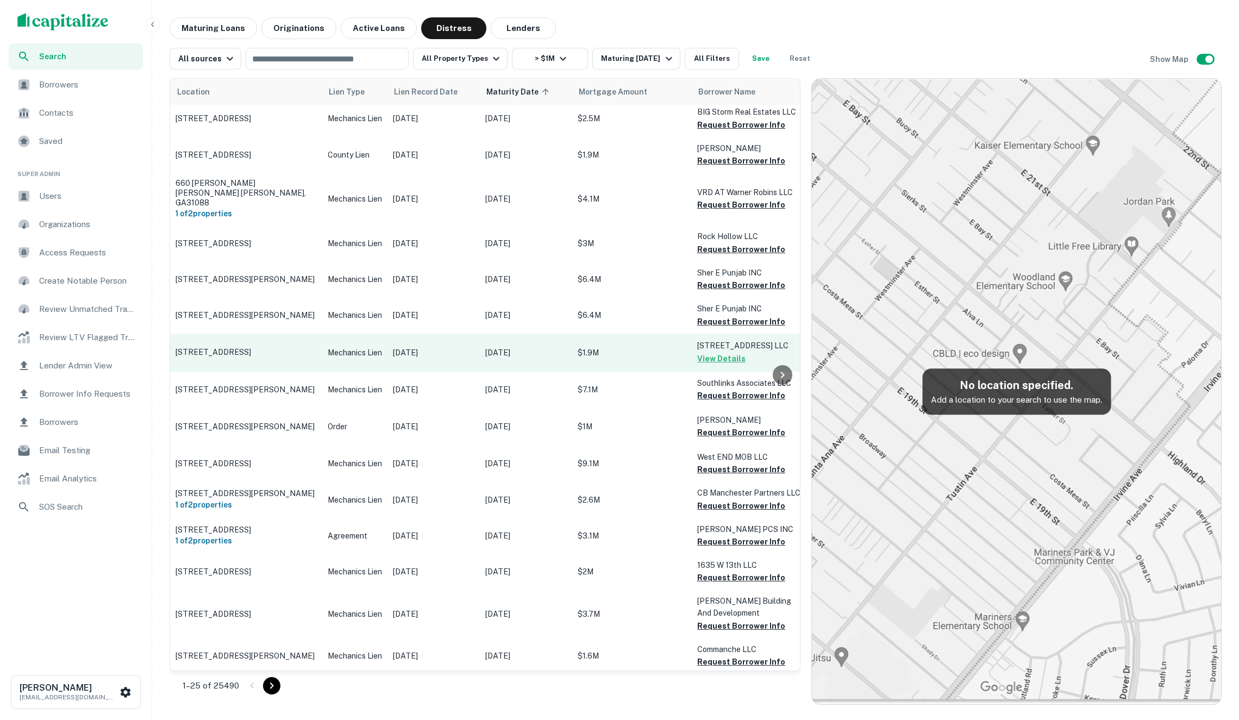
scroll to position [806, 0]
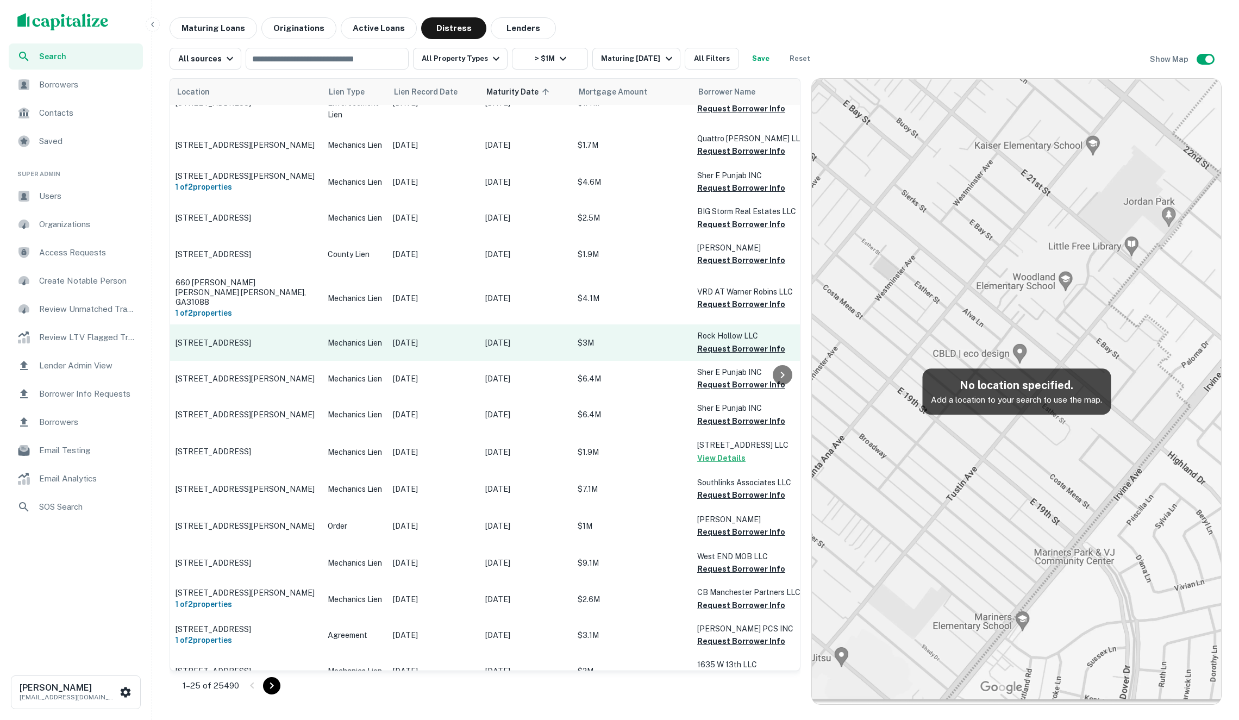
click at [460, 337] on p "Mar 17, 2022" at bounding box center [434, 343] width 82 height 12
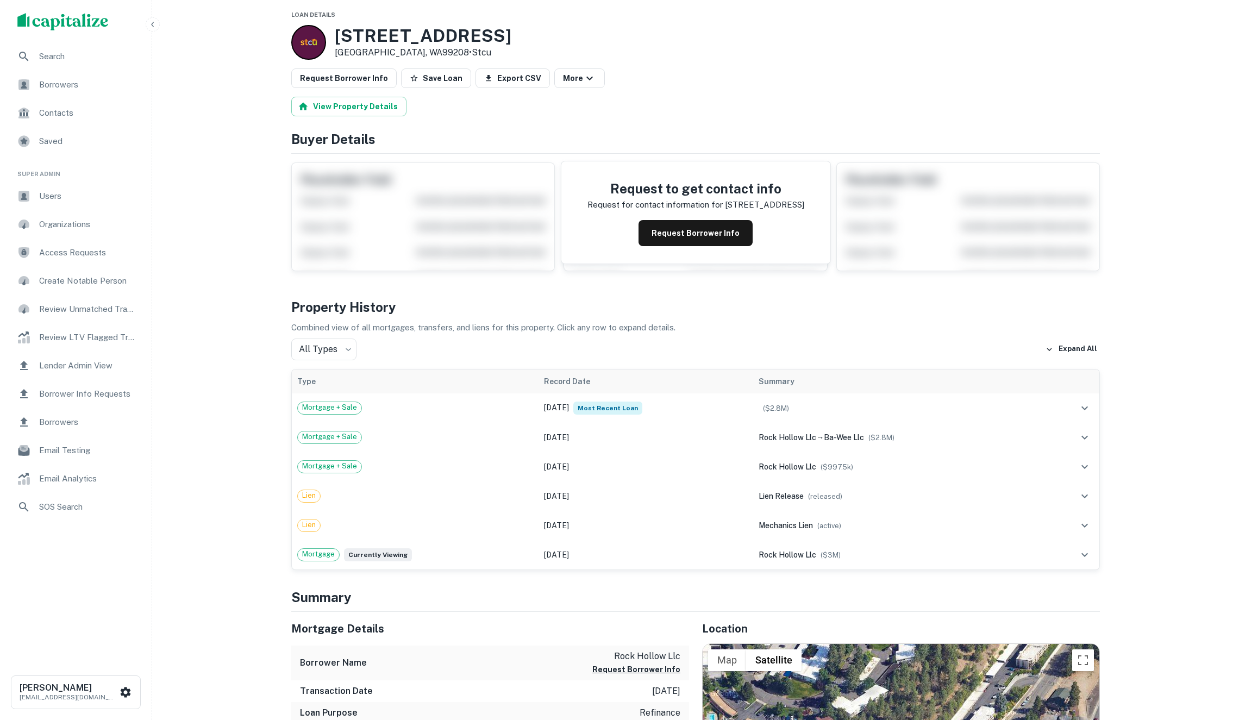
scroll to position [183, 0]
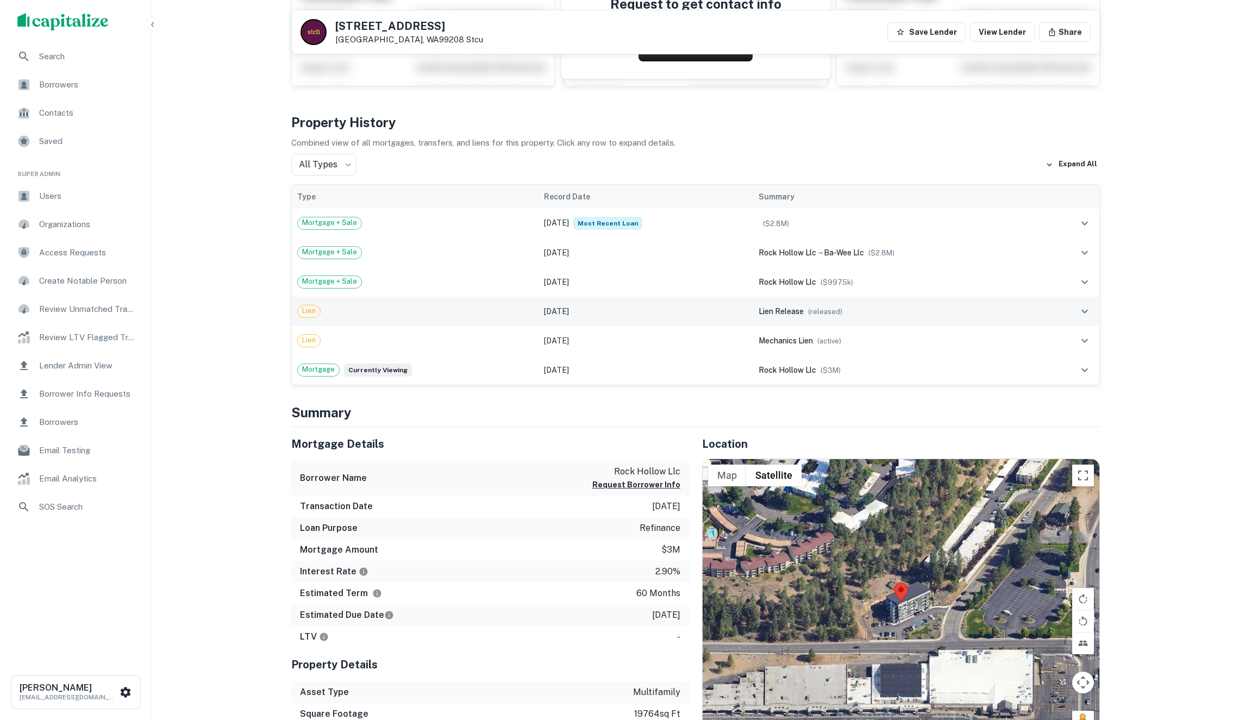
click at [458, 326] on td "Lien" at bounding box center [415, 311] width 247 height 29
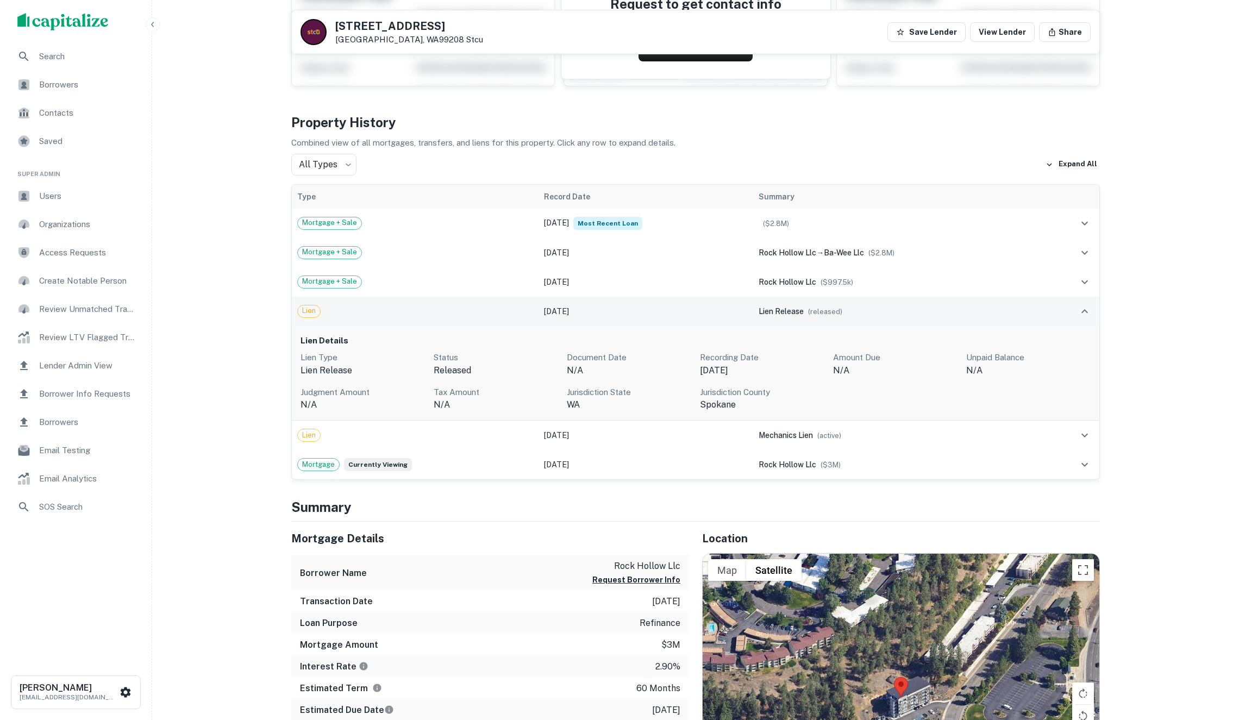
click at [458, 326] on td "Lien" at bounding box center [415, 311] width 247 height 29
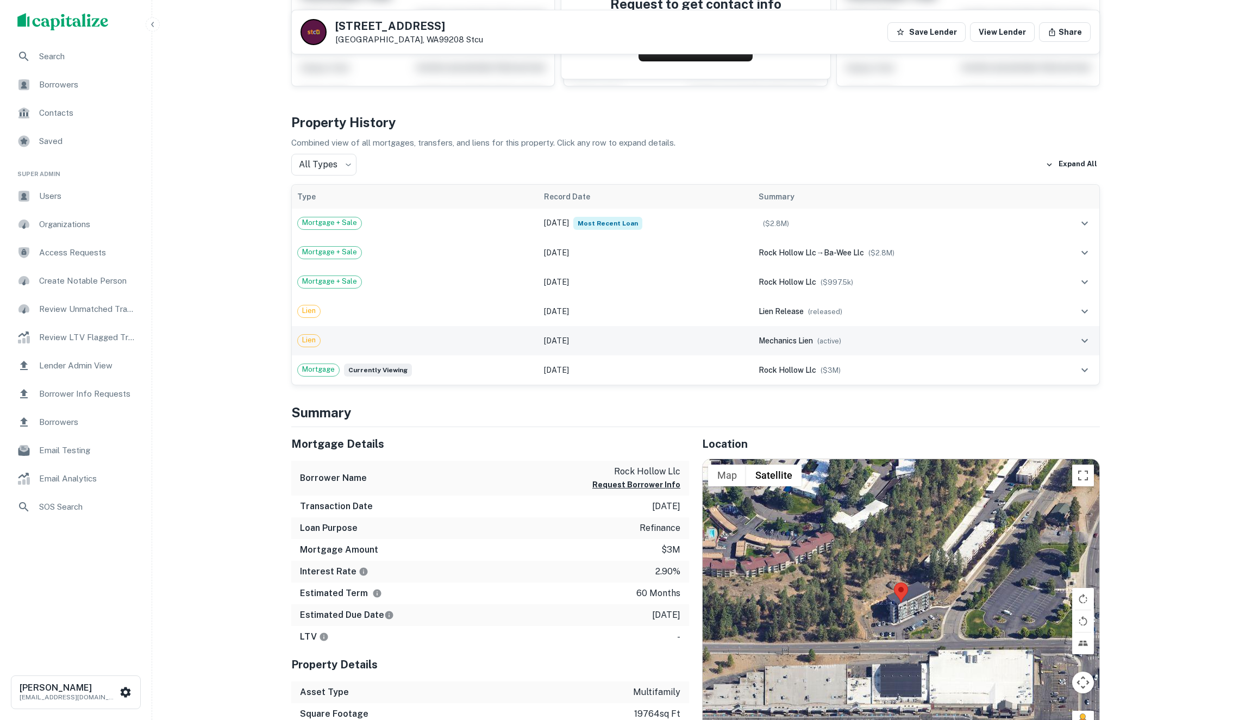
click at [457, 347] on div "Lien" at bounding box center [415, 340] width 236 height 13
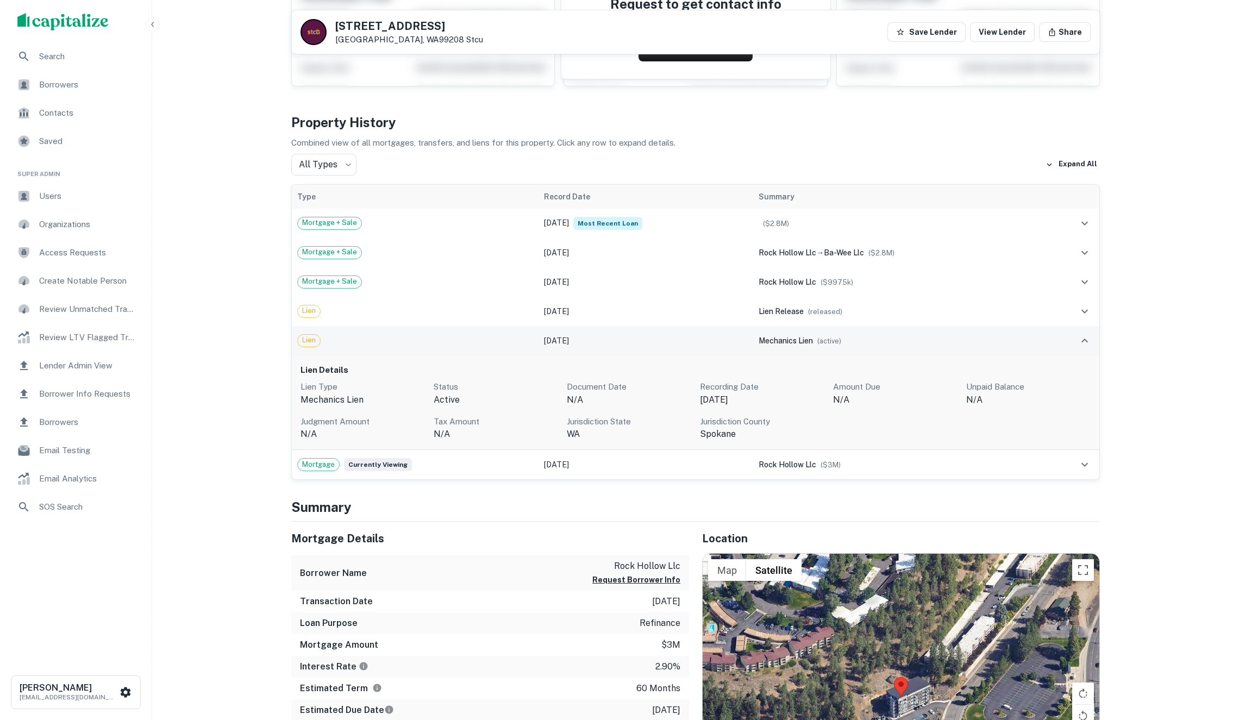
click at [457, 347] on div "Lien" at bounding box center [415, 340] width 236 height 13
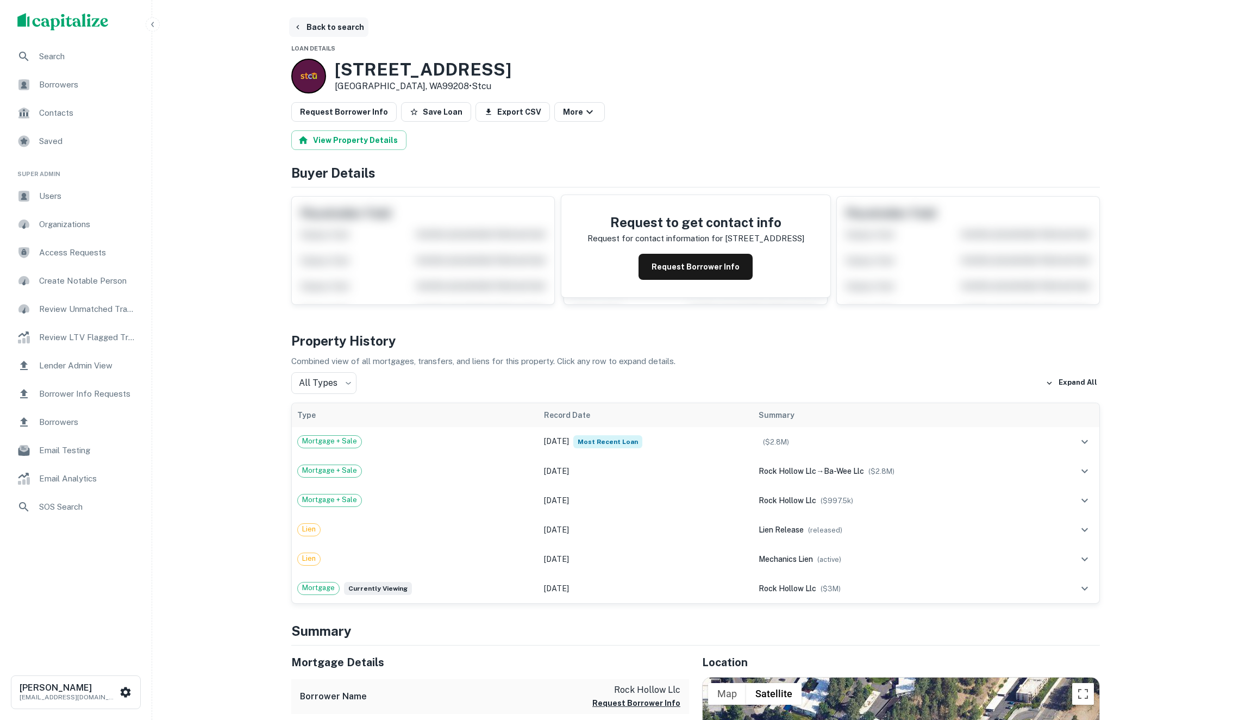
scroll to position [0, 0]
click at [327, 24] on button "Back to search" at bounding box center [328, 27] width 79 height 20
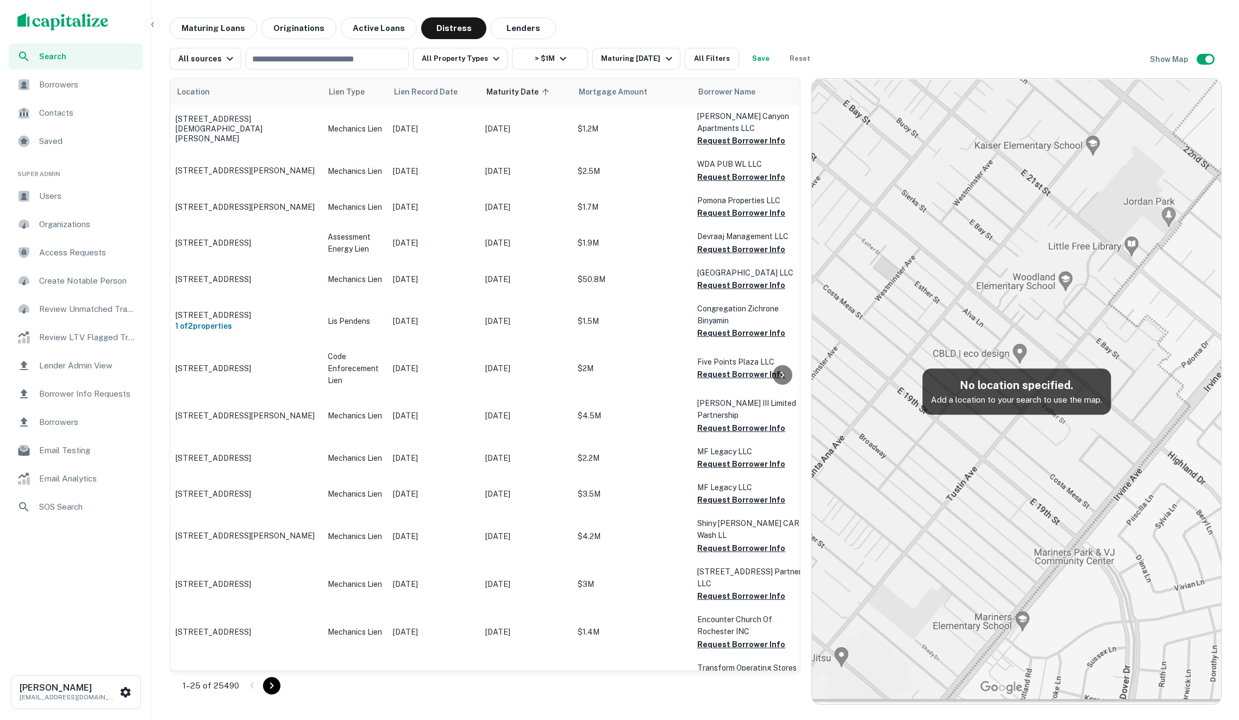
scroll to position [805, 0]
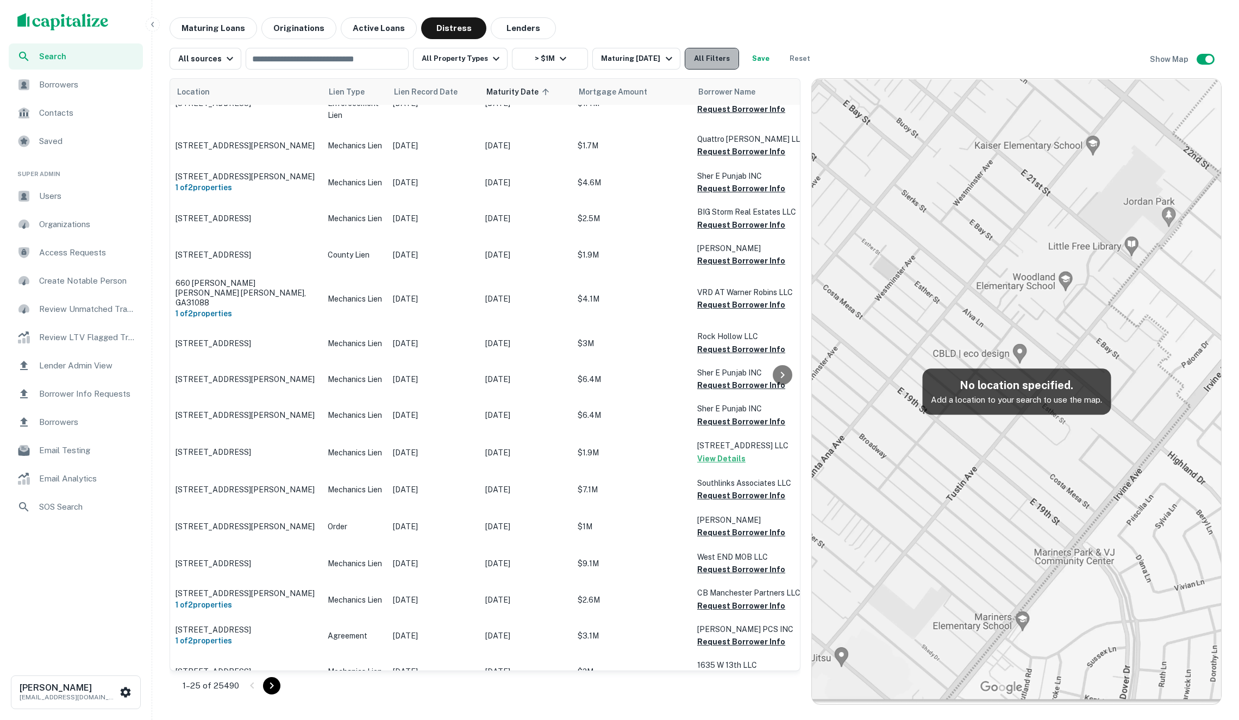
click at [721, 68] on button "All Filters" at bounding box center [712, 59] width 54 height 22
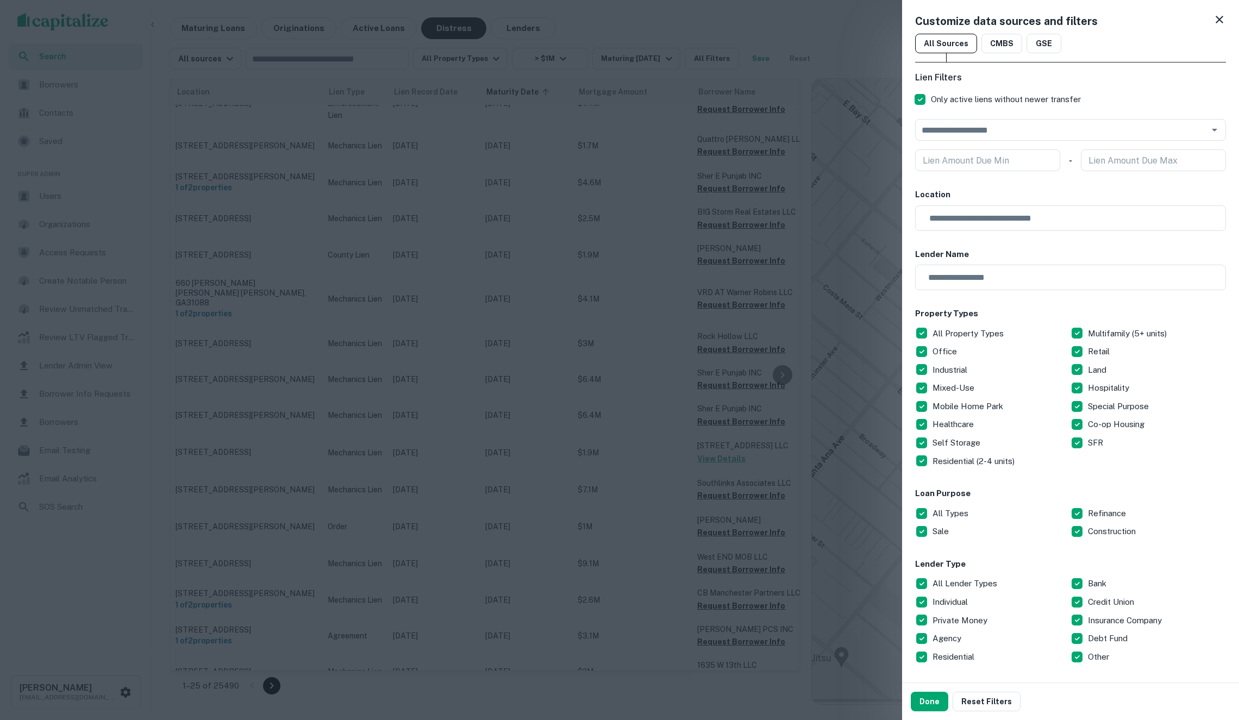
scroll to position [-1, 0]
click at [581, 213] on div at bounding box center [619, 360] width 1239 height 720
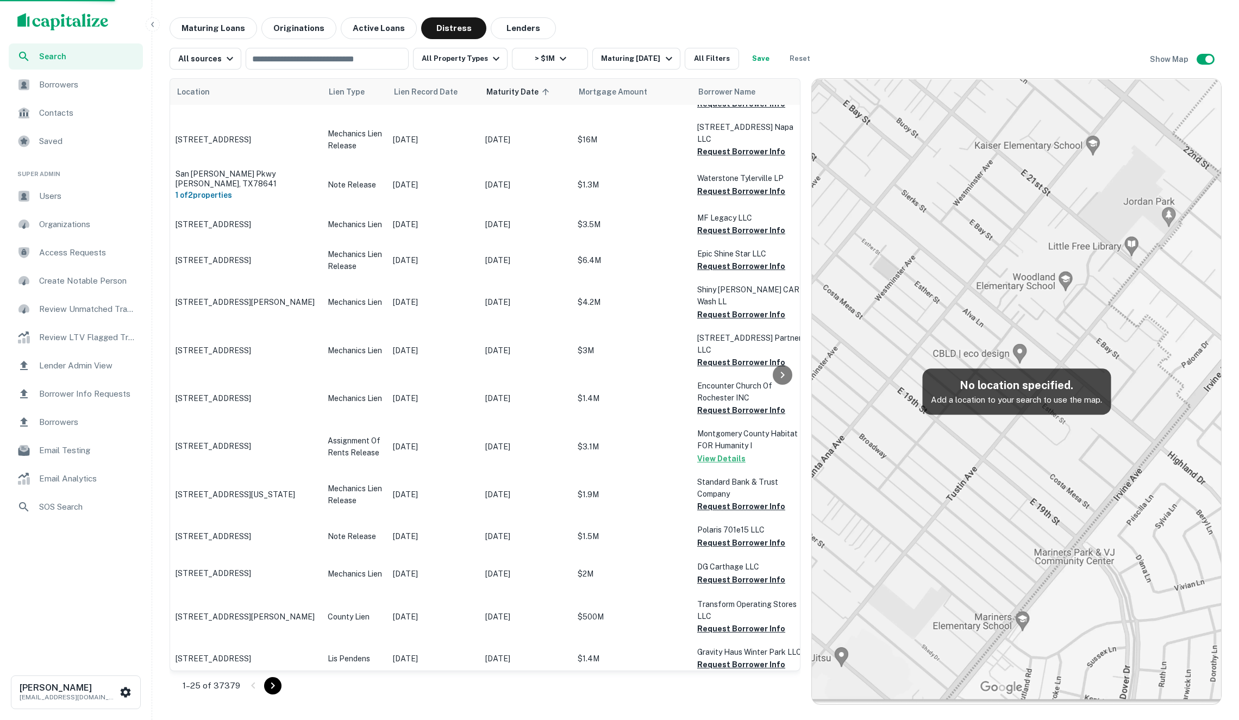
click at [585, 242] on td "$6.4M" at bounding box center [632, 260] width 120 height 36
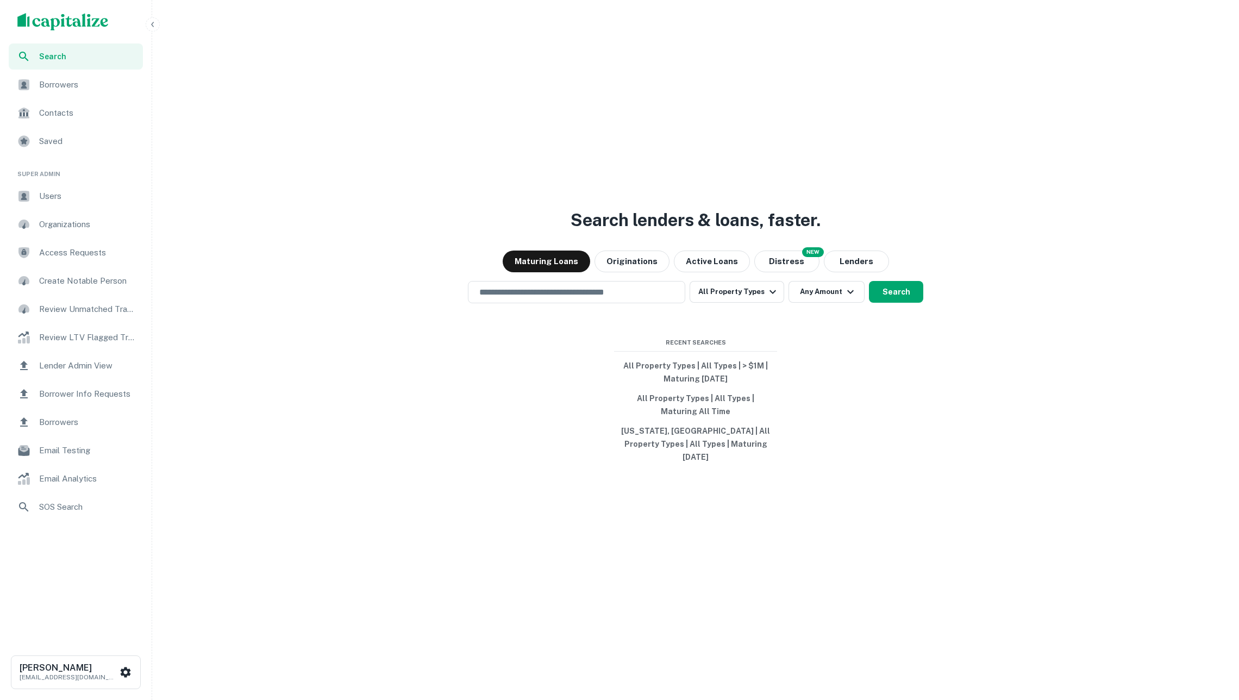
click at [105, 358] on div "Lender Admin View" at bounding box center [76, 366] width 134 height 26
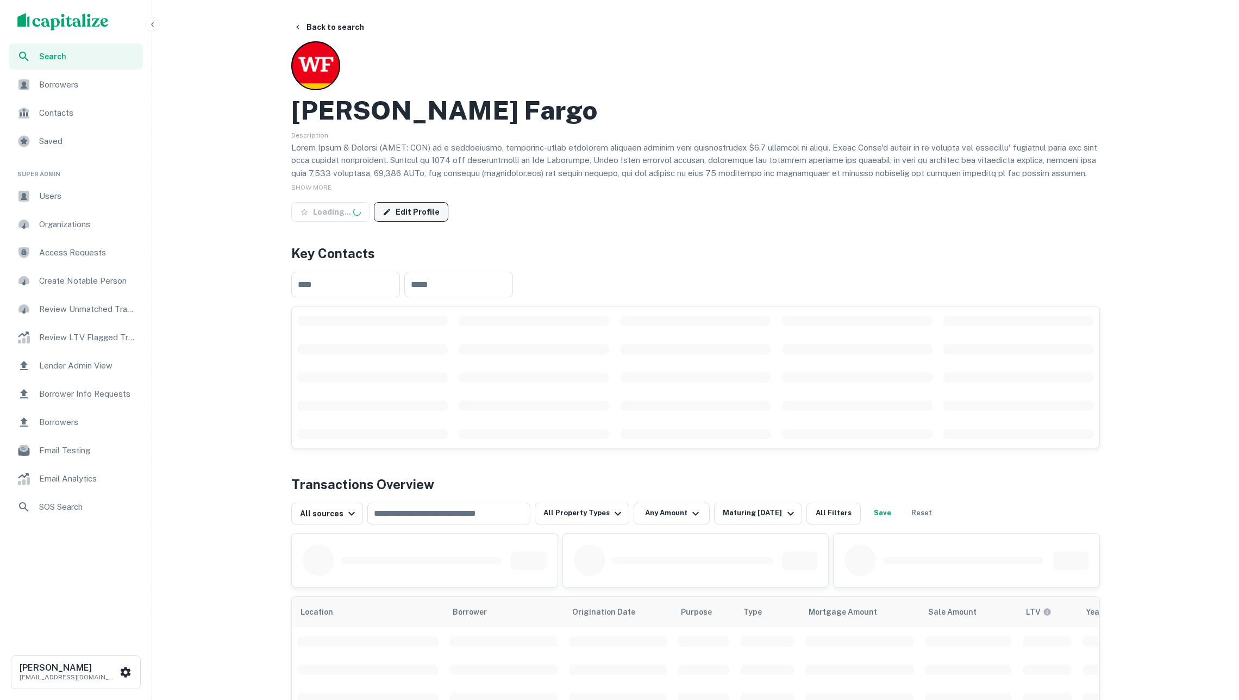
click at [411, 208] on link "Edit Profile" at bounding box center [411, 212] width 74 height 20
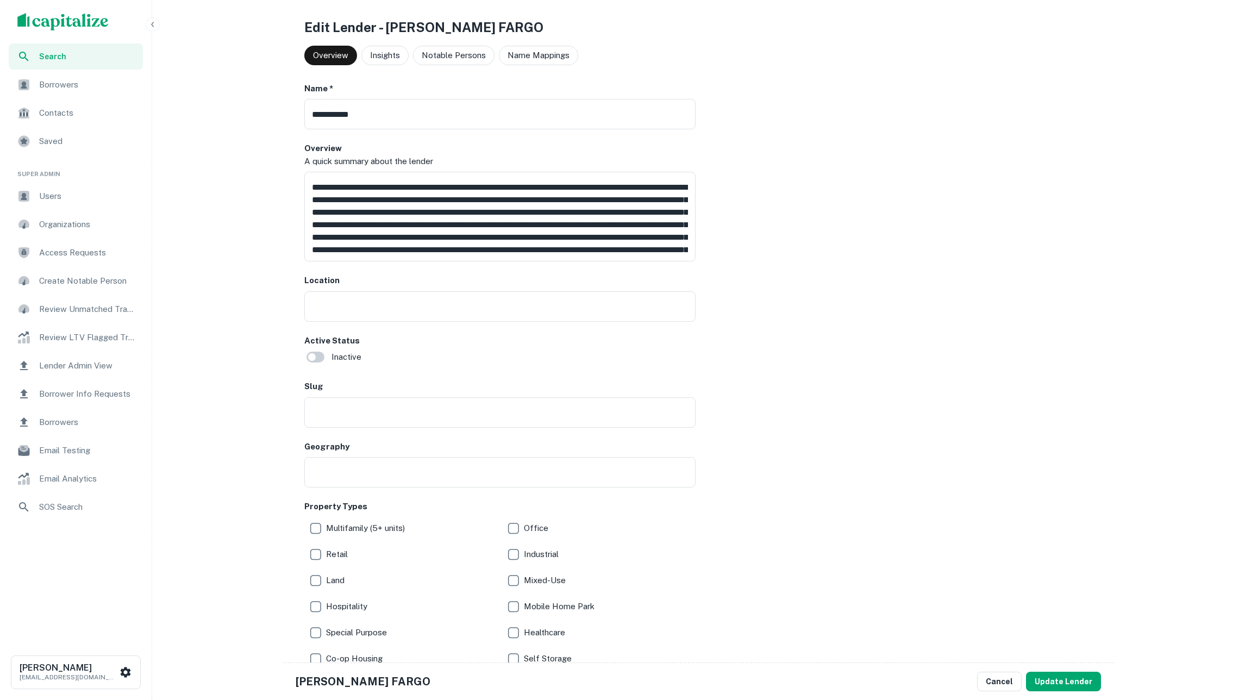
type input "*****"
click at [550, 57] on p "Name Mappings" at bounding box center [539, 55] width 62 height 13
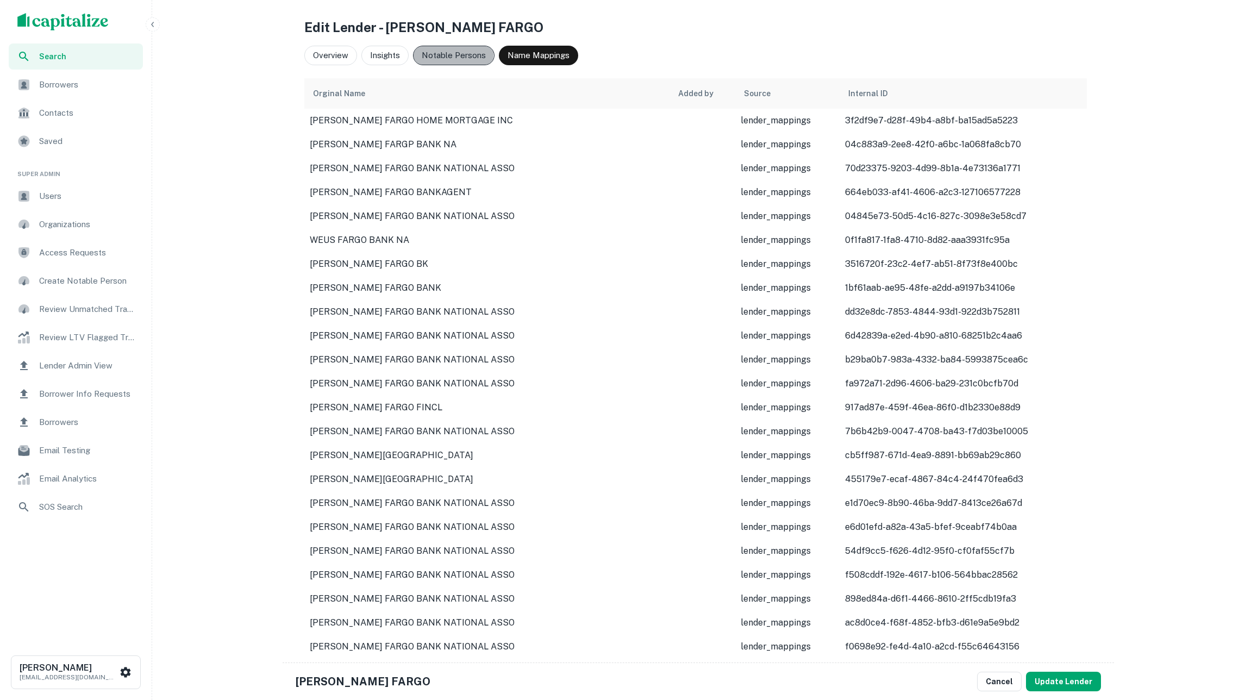
click at [437, 54] on p "Notable Persons" at bounding box center [454, 55] width 64 height 13
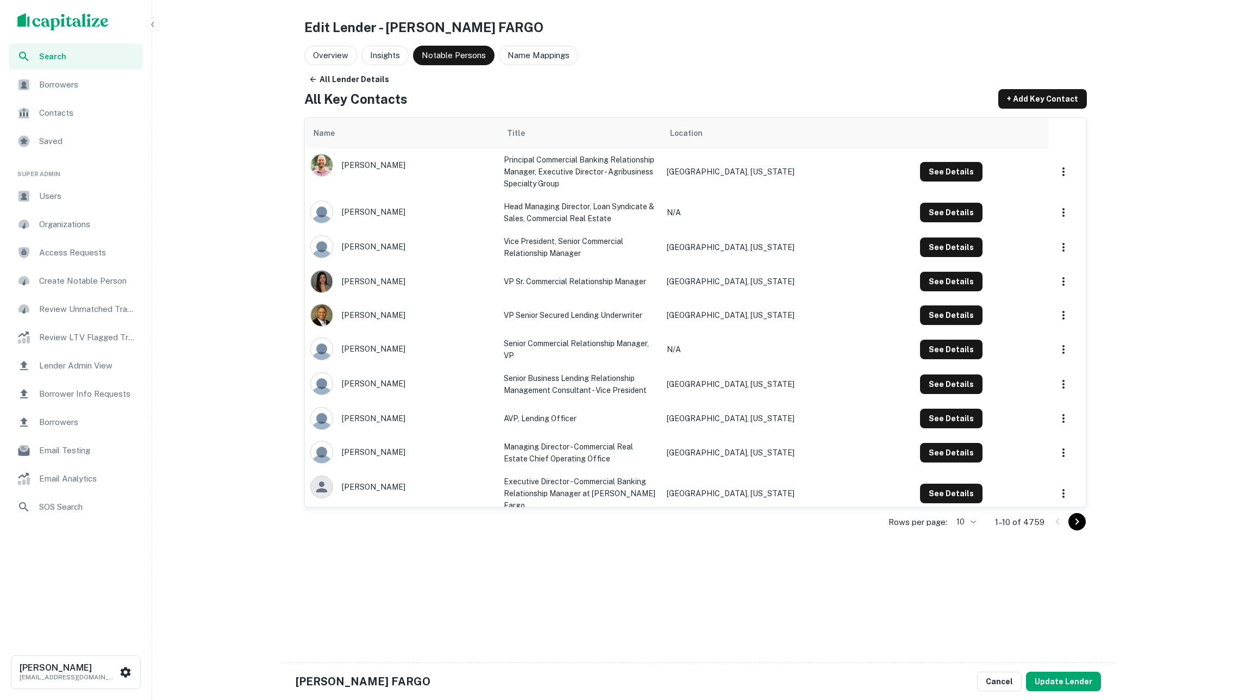
click at [844, 172] on td "[GEOGRAPHIC_DATA], [US_STATE]" at bounding box center [788, 171] width 253 height 47
click at [920, 171] on button "See Details" at bounding box center [951, 172] width 63 height 20
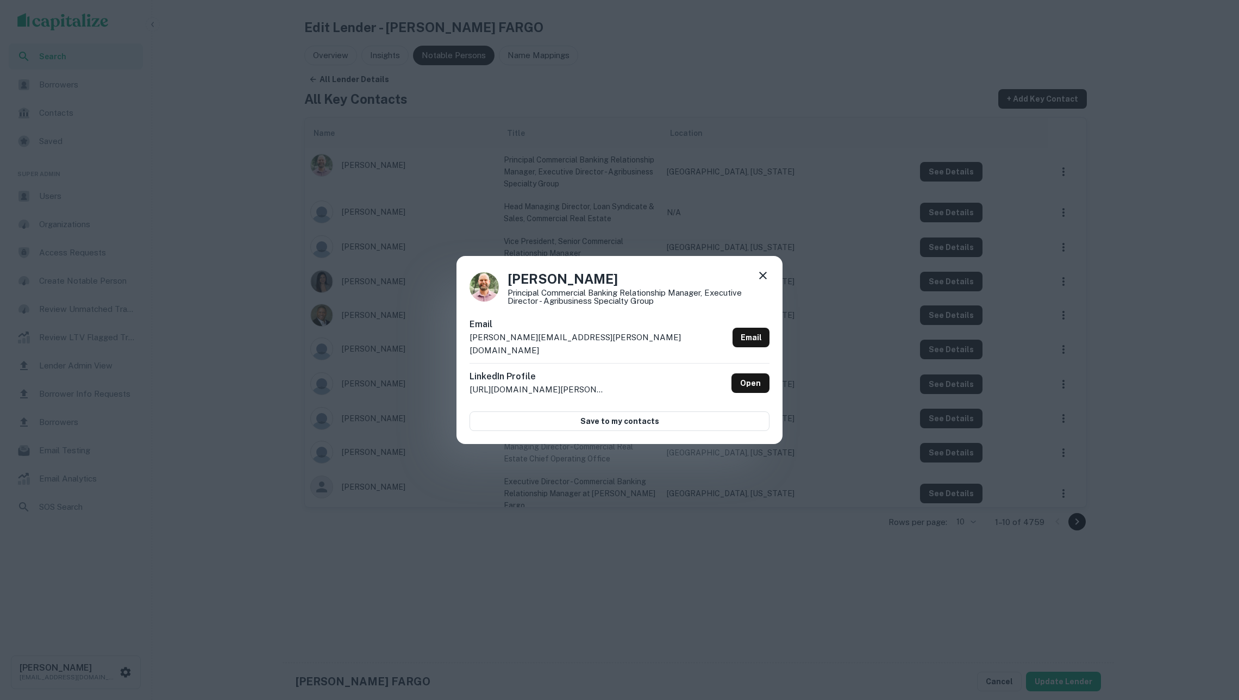
click at [757, 282] on icon at bounding box center [763, 275] width 13 height 13
